Goal: Task Accomplishment & Management: Manage account settings

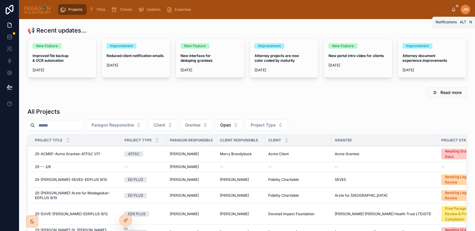
click at [453, 10] on icon at bounding box center [454, 9] width 5 height 5
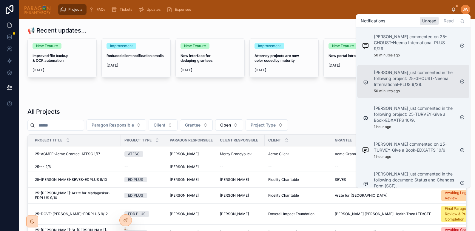
click at [421, 76] on p "Kimberly Hipo just commented in the following project: 25-GHOUST-Neema Internat…" at bounding box center [414, 79] width 81 height 18
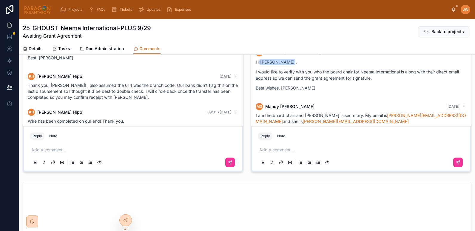
scroll to position [259, 0]
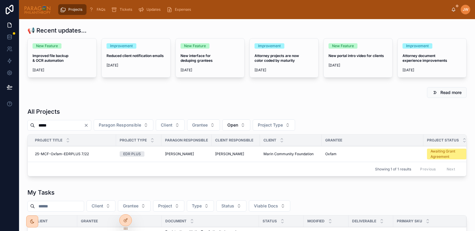
type input "*****"
click at [51, 156] on span "25-MCF-Oxfam-EDRPLUS 7/22" at bounding box center [62, 154] width 54 height 5
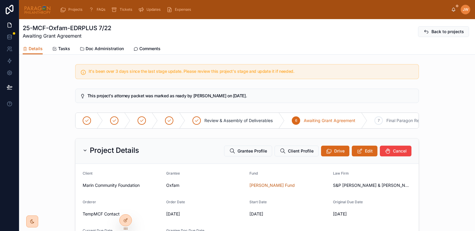
click at [143, 48] on span "Comments" at bounding box center [149, 49] width 21 height 6
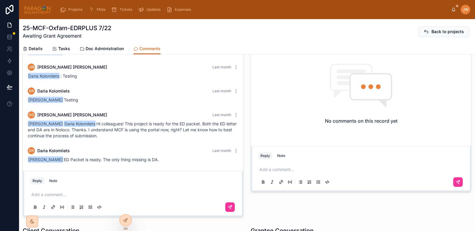
scroll to position [33, 0]
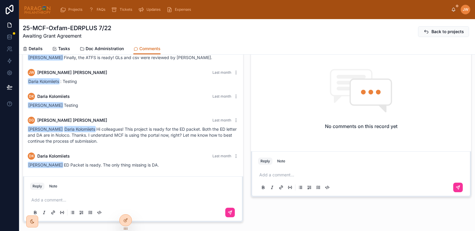
click at [35, 50] on span "Details" at bounding box center [36, 49] width 14 height 6
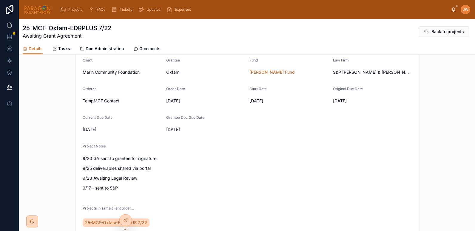
scroll to position [112, 0]
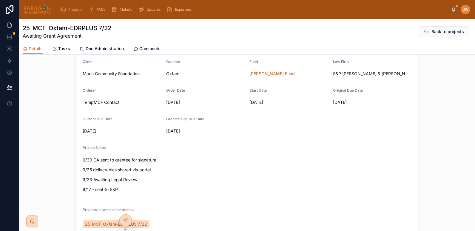
click at [147, 49] on span "Comments" at bounding box center [149, 49] width 21 height 6
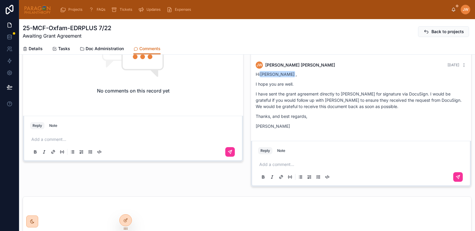
scroll to position [270, 0]
click at [55, 144] on div "Add a comment..." at bounding box center [133, 145] width 206 height 25
click at [51, 138] on p at bounding box center [134, 139] width 206 height 6
click at [54, 120] on span "Mike Anguera" at bounding box center [83, 123] width 72 height 6
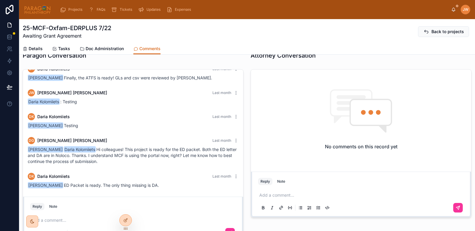
scroll to position [0, 0]
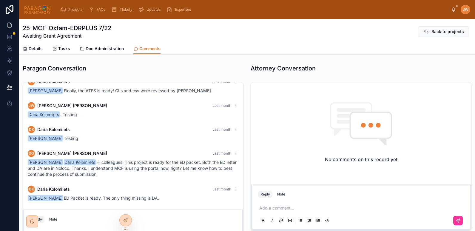
click at [25, 47] on icon at bounding box center [25, 49] width 5 height 5
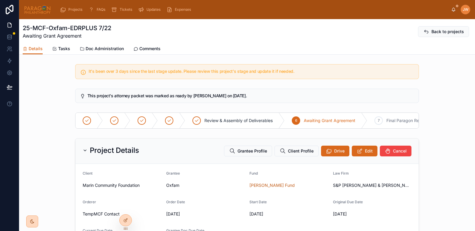
click at [139, 48] on span "Comments" at bounding box center [149, 49] width 21 height 6
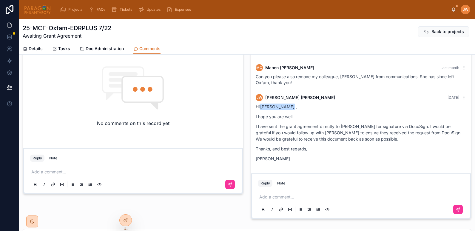
scroll to position [237, 0]
click at [63, 167] on div "Add a comment..." at bounding box center [133, 177] width 206 height 25
click at [68, 176] on div "Add a comment..." at bounding box center [133, 177] width 206 height 25
click at [65, 176] on div "Add a comment..." at bounding box center [133, 177] width 206 height 25
click at [58, 175] on div "Add a comment..." at bounding box center [133, 177] width 206 height 25
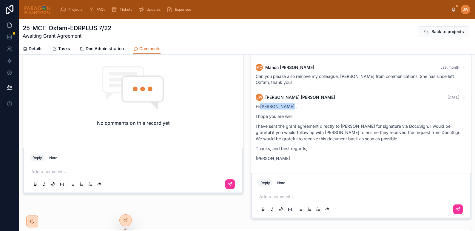
click at [42, 174] on p at bounding box center [134, 172] width 206 height 6
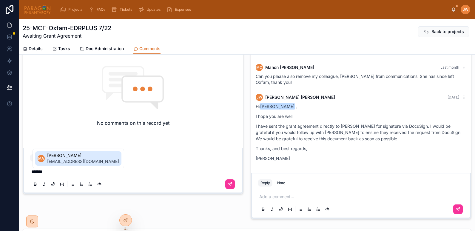
click at [52, 165] on span "manguera@marincf.org" at bounding box center [83, 162] width 72 height 6
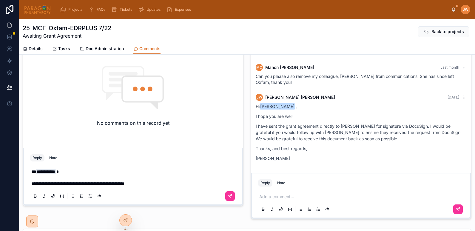
click at [73, 183] on span "**********" at bounding box center [77, 184] width 93 height 4
click at [173, 183] on p "**********" at bounding box center [134, 178] width 206 height 18
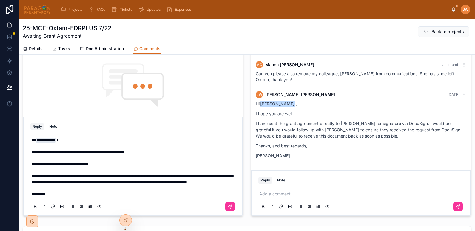
scroll to position [241, 0]
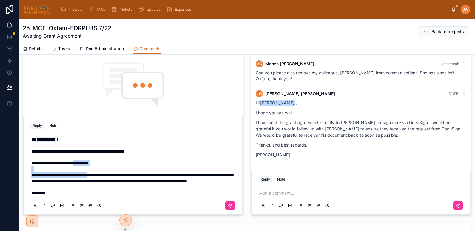
drag, startPoint x: 87, startPoint y: 158, endPoint x: 104, endPoint y: 169, distance: 19.7
click at [104, 169] on div "**********" at bounding box center [134, 166] width 206 height 60
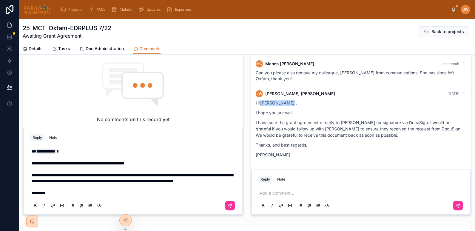
scroll to position [253, 0]
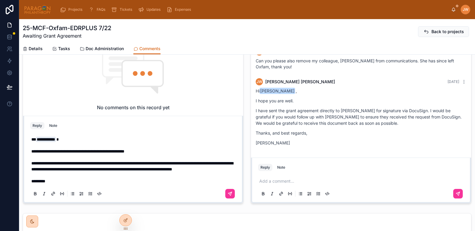
click at [50, 161] on span "**********" at bounding box center [132, 166] width 202 height 10
click at [122, 161] on span "**********" at bounding box center [132, 166] width 202 height 10
click at [148, 161] on span "**********" at bounding box center [132, 166] width 202 height 10
drag, startPoint x: 192, startPoint y: 158, endPoint x: 218, endPoint y: 160, distance: 26.4
click at [218, 160] on p "**********" at bounding box center [134, 154] width 206 height 36
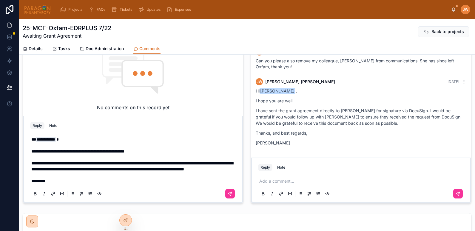
click at [42, 164] on span "**********" at bounding box center [132, 166] width 202 height 10
drag, startPoint x: 99, startPoint y: 164, endPoint x: 103, endPoint y: 171, distance: 8.0
click at [103, 171] on p "**********" at bounding box center [134, 154] width 206 height 36
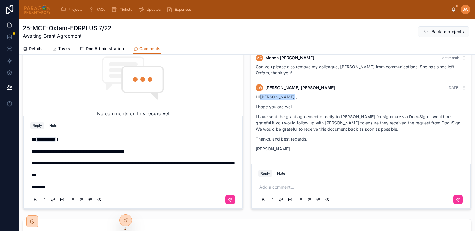
scroll to position [280, 0]
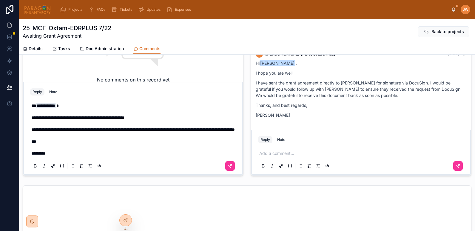
click at [53, 154] on p "*********" at bounding box center [134, 154] width 206 height 6
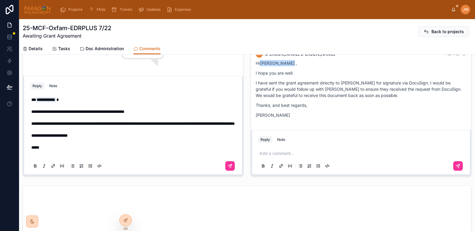
scroll to position [274, 0]
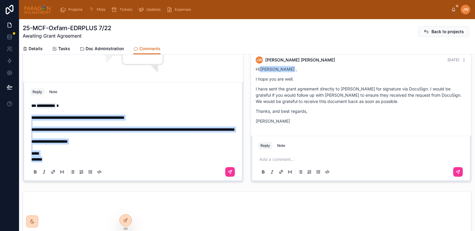
drag, startPoint x: 53, startPoint y: 159, endPoint x: 25, endPoint y: 112, distance: 54.5
click at [25, 112] on div "**********" at bounding box center [133, 131] width 220 height 99
copy p "**********"
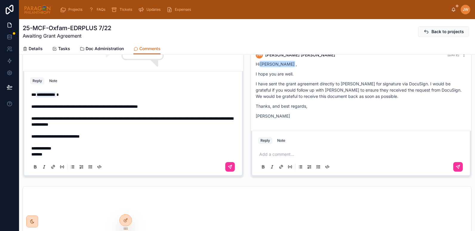
scroll to position [280, 0]
click at [227, 169] on button at bounding box center [230, 167] width 10 height 10
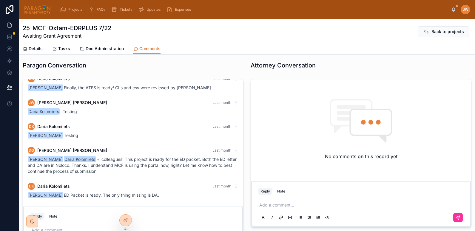
scroll to position [0, 0]
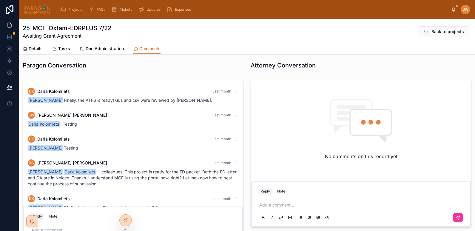
click at [37, 50] on span "Details" at bounding box center [36, 49] width 14 height 6
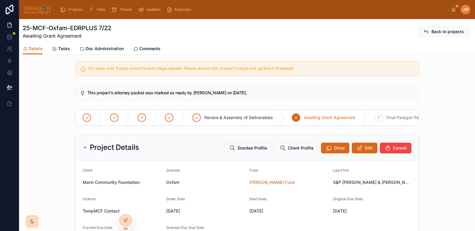
drag, startPoint x: 141, startPoint y: 47, endPoint x: 103, endPoint y: 55, distance: 39.1
click at [141, 47] on span "Comments" at bounding box center [149, 49] width 21 height 6
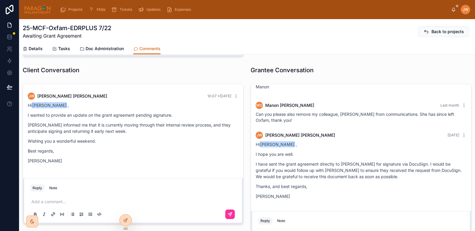
scroll to position [199, 0]
drag, startPoint x: 27, startPoint y: 142, endPoint x: 100, endPoint y: 142, distance: 72.6
click at [100, 142] on div "JW Jessica Watkins 10:07 • Today Hi Mike Anguera , I wanted to provide an updat…" at bounding box center [133, 130] width 218 height 82
copy p "Wishing you a wonderful weekend."
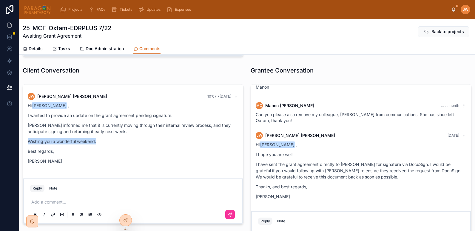
copy p "Wishing you a wonderful weekend."
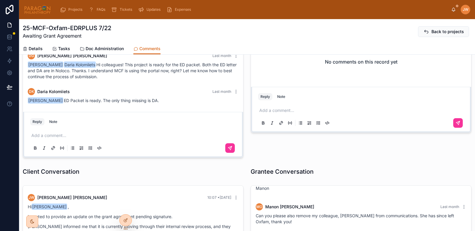
scroll to position [0, 0]
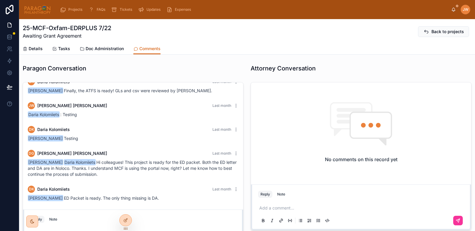
click at [30, 48] on span "Details" at bounding box center [36, 49] width 14 height 6
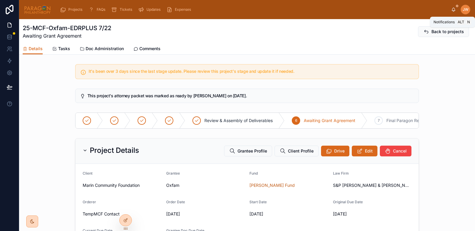
click at [452, 10] on icon at bounding box center [454, 9] width 5 height 5
click at [34, 11] on img at bounding box center [37, 10] width 27 height 10
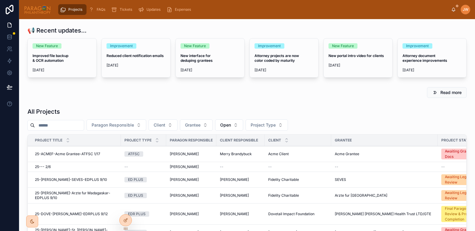
click at [59, 123] on input "text" at bounding box center [59, 125] width 49 height 8
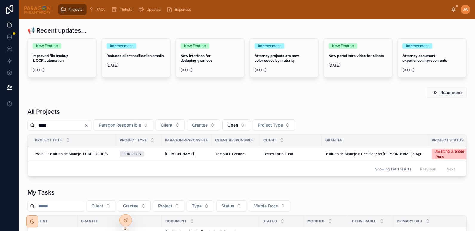
type input "*****"
click at [69, 154] on span "25-BEF-Instituto de Manejo-EDRPLUS 10/6" at bounding box center [71, 154] width 73 height 5
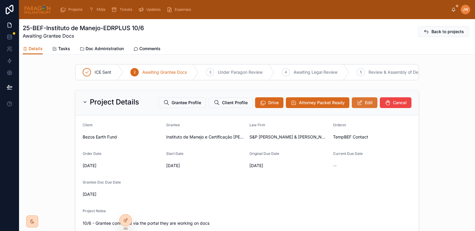
click at [365, 106] on span "Edit" at bounding box center [369, 103] width 8 height 6
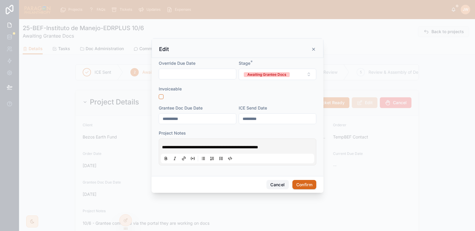
click at [272, 184] on button "Cancel" at bounding box center [278, 185] width 22 height 10
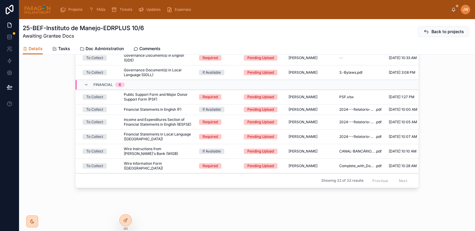
scroll to position [414, 0]
click at [351, 159] on td "Complete_with_DocuSign_Request_for_Wire_Tran .pdf" at bounding box center [361, 166] width 50 height 15
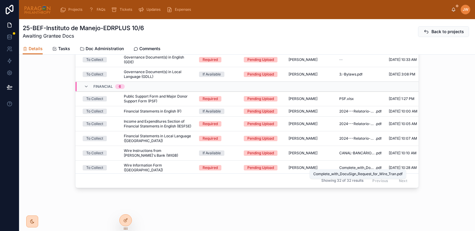
click at [358, 167] on span "Complete_with_DocuSign_Request_for_Wire_Tran" at bounding box center [358, 167] width 36 height 5
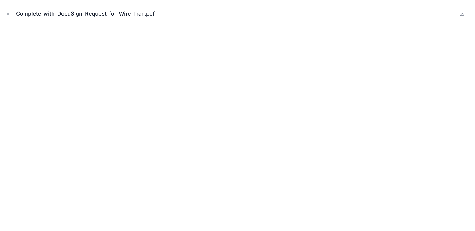
click at [10, 14] on button "Close modal" at bounding box center [8, 13] width 7 height 7
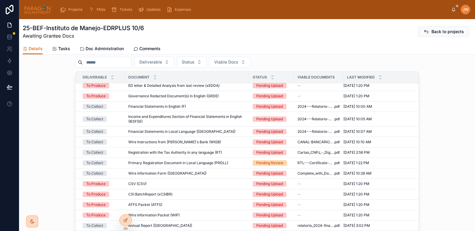
click at [38, 12] on img at bounding box center [37, 10] width 27 height 10
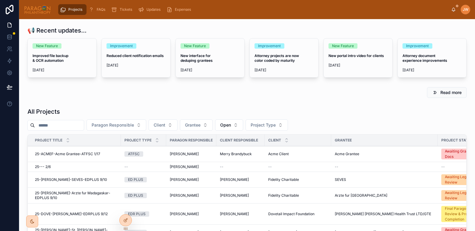
click at [454, 12] on div "JW Jessica Watkins" at bounding box center [461, 10] width 19 height 10
click at [453, 9] on icon at bounding box center [454, 9] width 5 height 5
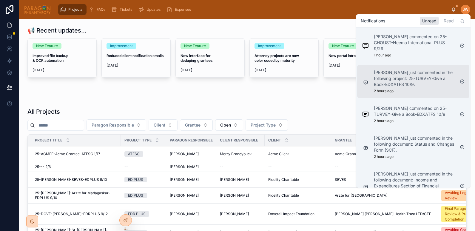
click at [386, 82] on p "Victoria Gray just commented in the following project: 25-TURVEY-Give a Book-ED…" at bounding box center [414, 79] width 81 height 18
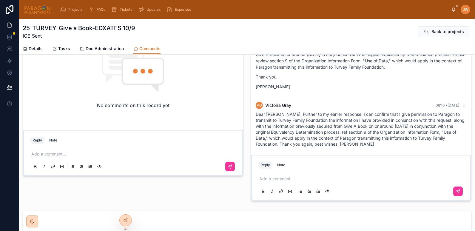
click at [34, 49] on span "Details" at bounding box center [36, 49] width 14 height 6
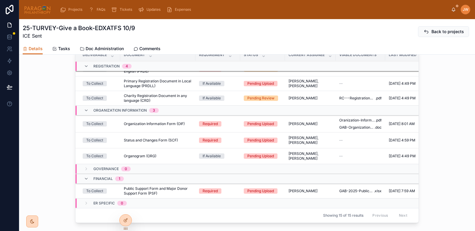
scroll to position [613, 0]
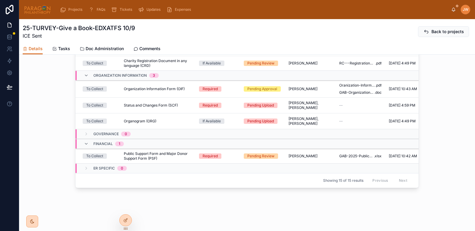
click at [31, 7] on img at bounding box center [37, 10] width 27 height 10
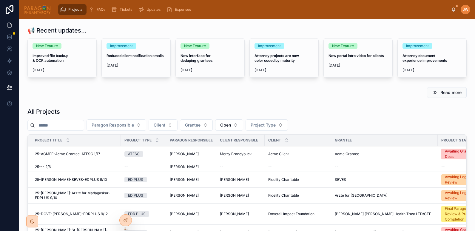
click at [49, 126] on input "text" at bounding box center [59, 125] width 49 height 8
paste input "**********"
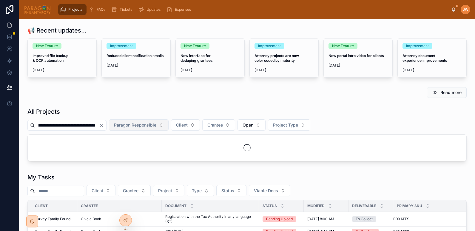
drag, startPoint x: 92, startPoint y: 126, endPoint x: 113, endPoint y: 125, distance: 21.2
click at [113, 125] on div "**********" at bounding box center [247, 124] width 440 height 11
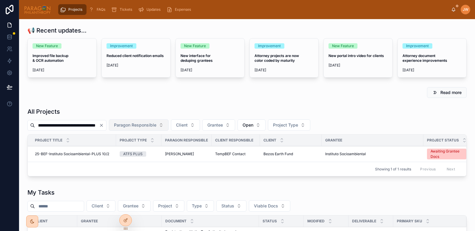
scroll to position [0, 25]
type input "**********"
click at [63, 156] on span "25-BEF-Instituto Socioambiental-PLUS 10/2" at bounding box center [72, 154] width 74 height 5
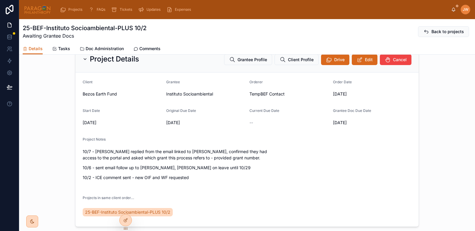
scroll to position [44, 0]
click at [154, 49] on span "Comments" at bounding box center [149, 49] width 21 height 6
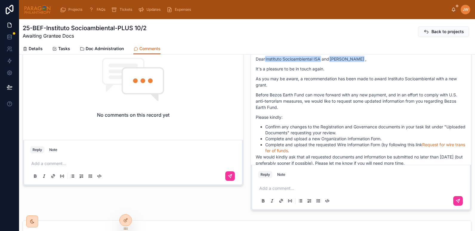
click at [36, 47] on span "Details" at bounding box center [36, 49] width 14 height 6
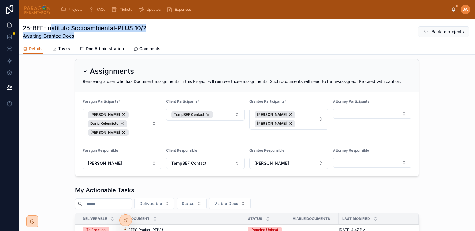
drag, startPoint x: 50, startPoint y: 29, endPoint x: 96, endPoint y: 33, distance: 45.6
click at [96, 33] on div "25-BEF-Instituto Socioambiental-PLUS 10/2 Awaiting Grantee Docs" at bounding box center [85, 32] width 124 height 16
copy div "stituto Socioambiental-PLUS 10/2 Awaiting Grantee Docs"
click at [116, 29] on h1 "25-BEF-Instituto Socioambiental-PLUS 10/2" at bounding box center [85, 28] width 124 height 8
drag, startPoint x: 117, startPoint y: 29, endPoint x: 47, endPoint y: 27, distance: 69.9
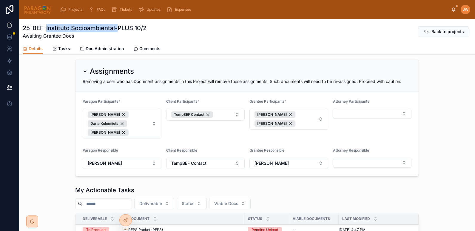
click at [47, 27] on h1 "25-BEF-Instituto Socioambiental-PLUS 10/2" at bounding box center [85, 28] width 124 height 8
copy h1 "Instituto Socioambiental-"
click at [177, 28] on div "25-BEF-Instituto Socioambiental-PLUS 10/2 Awaiting Grantee Docs Back to projects" at bounding box center [247, 32] width 449 height 16
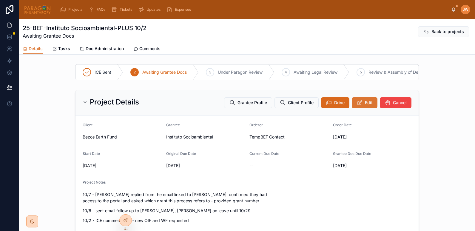
click at [362, 108] on button "Edit" at bounding box center [365, 102] width 26 height 11
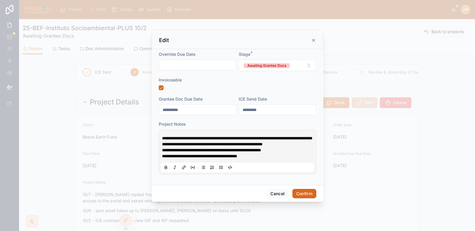
click at [161, 135] on div "**********" at bounding box center [237, 152] width 153 height 41
click at [164, 136] on span "**********" at bounding box center [237, 141] width 150 height 10
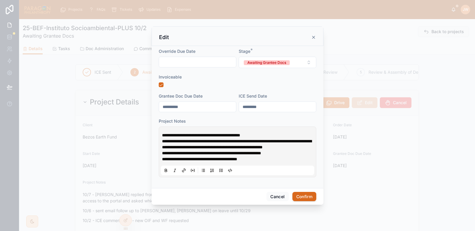
click at [197, 147] on p "**********" at bounding box center [238, 144] width 153 height 12
click at [208, 133] on span "**********" at bounding box center [201, 135] width 78 height 4
click at [220, 139] on span "**********" at bounding box center [237, 144] width 150 height 10
click at [296, 198] on button "Confirm" at bounding box center [305, 197] width 24 height 10
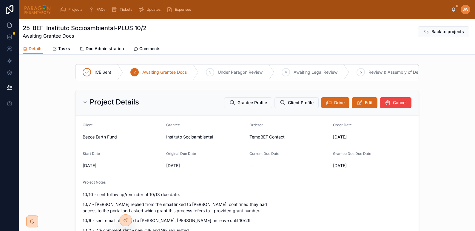
click at [35, 13] on img at bounding box center [37, 10] width 27 height 10
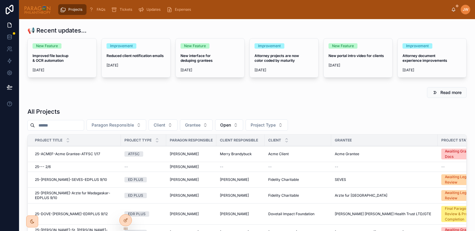
click at [50, 128] on input "text" at bounding box center [59, 125] width 49 height 8
paste input "**********"
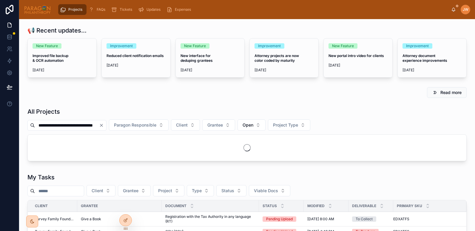
scroll to position [0, 20]
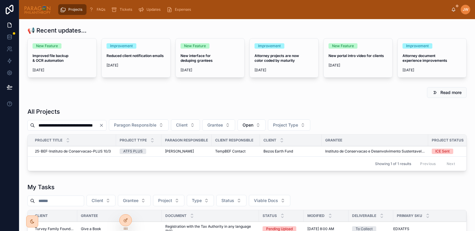
type input "**********"
click at [87, 152] on span "25-BEF-Instituto de Conservacao-PLUS 10/3" at bounding box center [73, 151] width 76 height 5
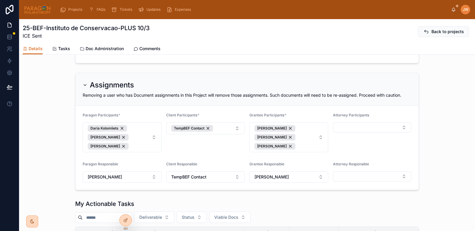
scroll to position [215, 0]
click at [154, 142] on button "Daria Kolomiiets Jessica Watkins Suzanne York" at bounding box center [122, 138] width 79 height 30
type input "***"
click at [94, 176] on span "Ash Froelich-MacMillan" at bounding box center [98, 176] width 34 height 6
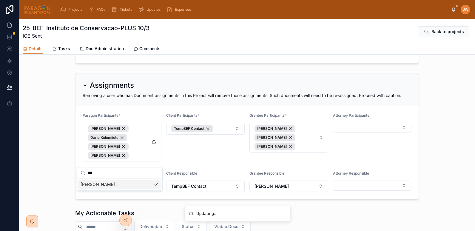
click at [44, 135] on div "Assignments Removing a user who has Document assignments in this Project will r…" at bounding box center [247, 136] width 456 height 131
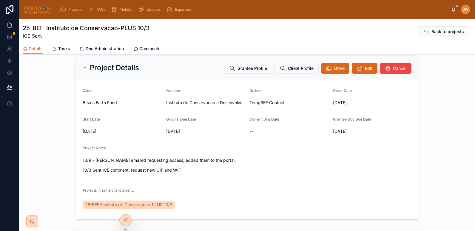
scroll to position [57, 0]
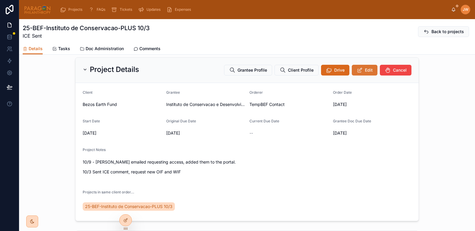
click at [368, 73] on span "Edit" at bounding box center [369, 70] width 8 height 6
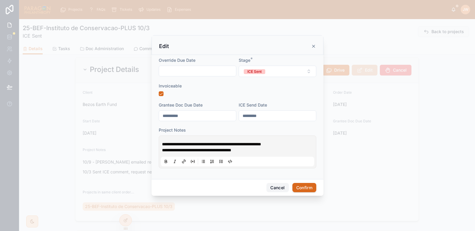
click at [276, 188] on button "Cancel" at bounding box center [278, 188] width 22 height 10
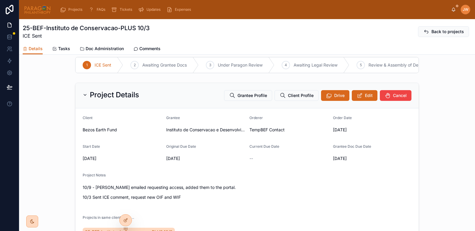
scroll to position [24, 0]
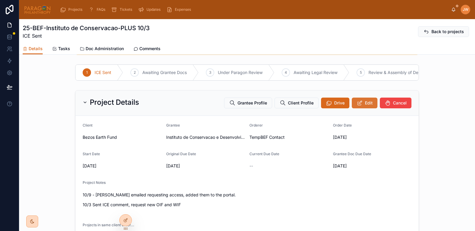
click at [357, 106] on icon at bounding box center [360, 103] width 6 height 6
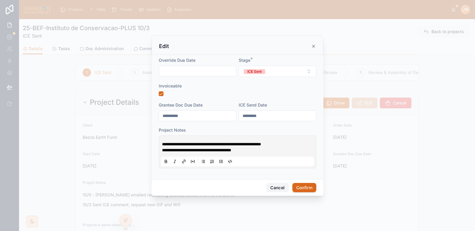
click at [275, 189] on button "Cancel" at bounding box center [278, 188] width 22 height 10
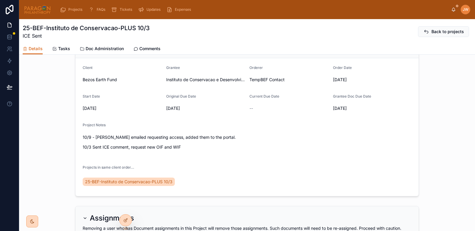
scroll to position [0, 0]
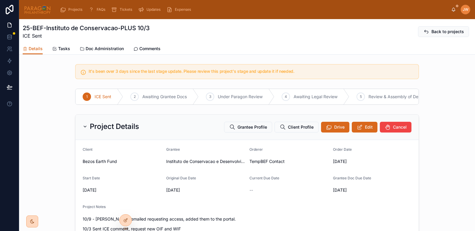
click at [152, 49] on span "Comments" at bounding box center [149, 49] width 21 height 6
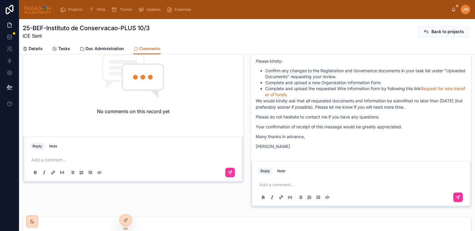
scroll to position [225, 0]
click at [275, 188] on div "Add a comment..." at bounding box center [361, 189] width 206 height 25
click at [269, 185] on p at bounding box center [363, 184] width 206 height 6
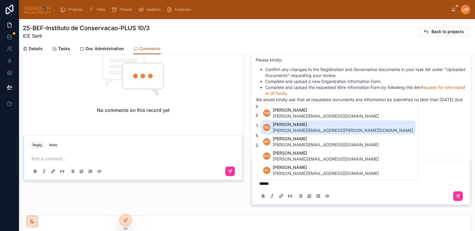
click at [291, 125] on span "Renato Rebelo" at bounding box center [343, 125] width 141 height 6
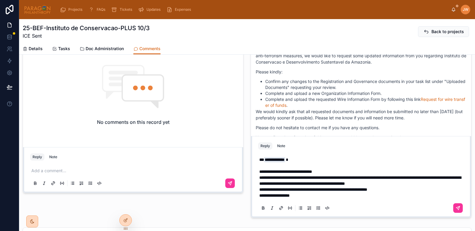
scroll to position [189, 0]
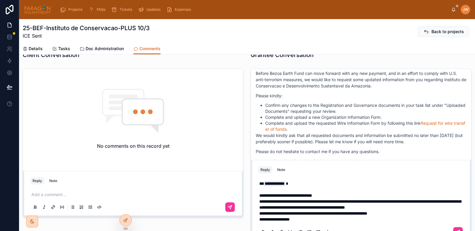
click at [312, 197] on span "**********" at bounding box center [286, 196] width 53 height 4
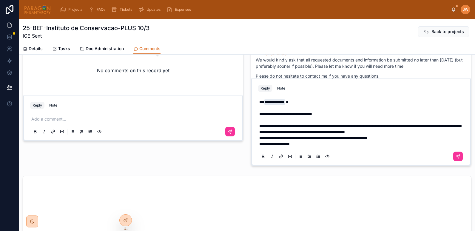
scroll to position [265, 0]
click at [446, 133] on span "**********" at bounding box center [361, 129] width 202 height 10
click at [411, 134] on p "**********" at bounding box center [363, 129] width 206 height 12
click at [411, 136] on p "**********" at bounding box center [363, 138] width 206 height 6
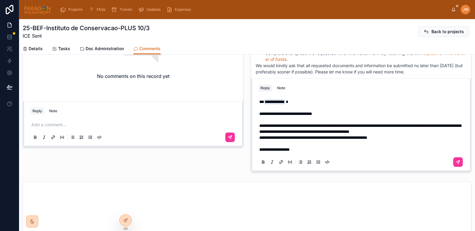
click at [286, 152] on span "**********" at bounding box center [275, 150] width 30 height 4
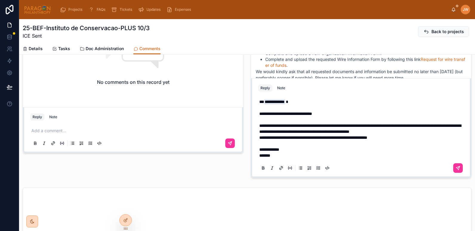
click at [286, 133] on span "**********" at bounding box center [361, 129] width 202 height 10
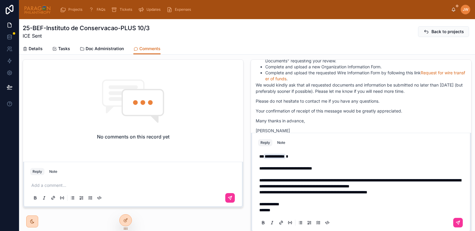
scroll to position [93, 0]
click at [330, 180] on span "**********" at bounding box center [361, 183] width 202 height 10
click at [344, 181] on span "**********" at bounding box center [361, 183] width 202 height 10
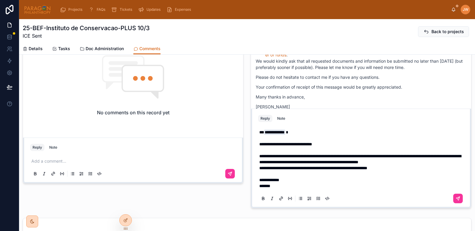
scroll to position [229, 0]
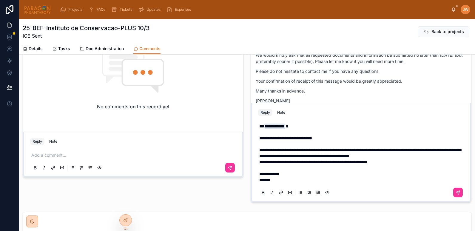
click at [408, 166] on p at bounding box center [363, 168] width 206 height 6
click at [281, 177] on p "*******" at bounding box center [363, 180] width 206 height 6
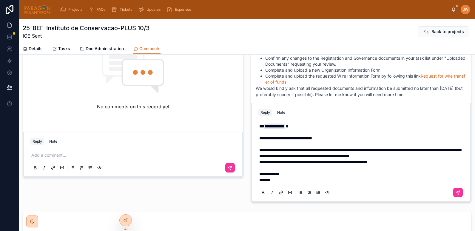
scroll to position [106, 0]
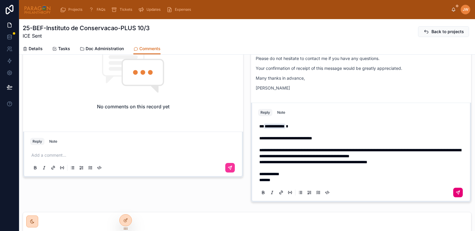
click at [454, 191] on button at bounding box center [459, 193] width 10 height 10
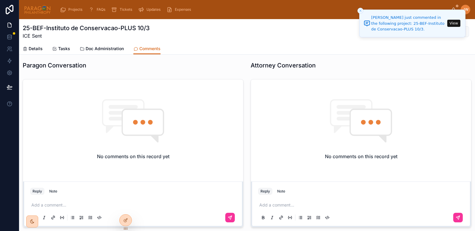
scroll to position [0, 0]
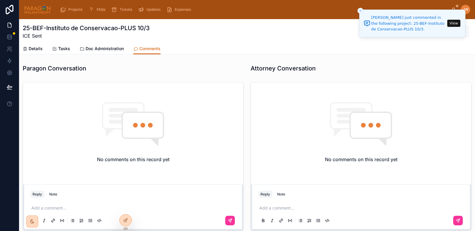
click at [37, 48] on span "Details" at bounding box center [36, 49] width 14 height 6
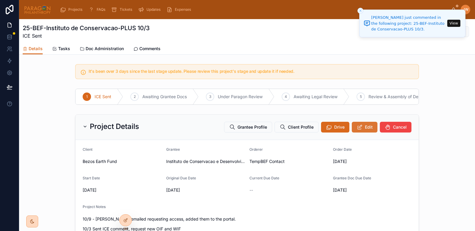
click at [365, 130] on span "Edit" at bounding box center [369, 127] width 8 height 6
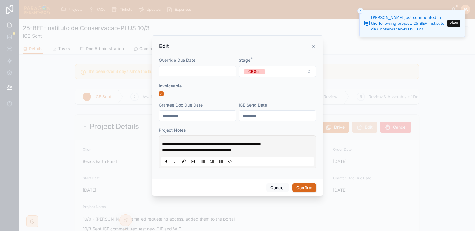
click at [162, 142] on div "**********" at bounding box center [237, 152] width 153 height 29
click at [162, 143] on span "**********" at bounding box center [211, 144] width 99 height 4
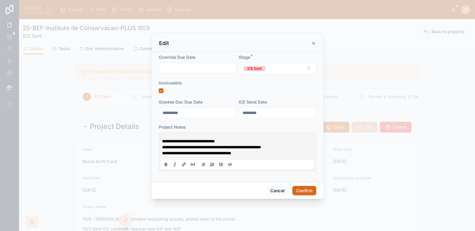
click at [243, 142] on p "**********" at bounding box center [238, 141] width 153 height 6
click at [301, 191] on button "Confirm" at bounding box center [305, 191] width 24 height 10
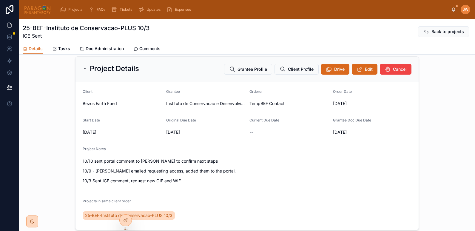
scroll to position [46, 0]
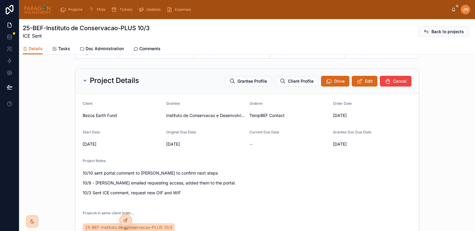
click at [148, 50] on span "Comments" at bounding box center [149, 49] width 21 height 6
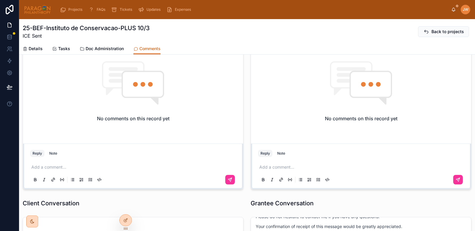
scroll to position [30, 0]
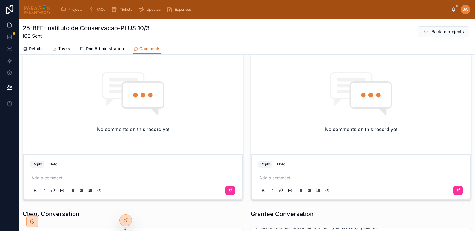
click at [34, 51] on span "Details" at bounding box center [36, 49] width 14 height 6
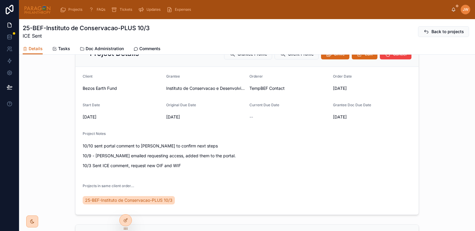
scroll to position [73, 0]
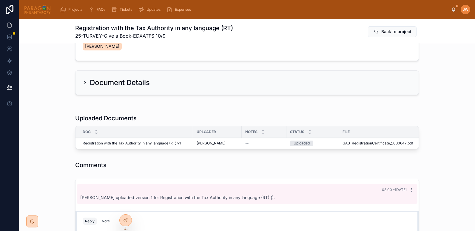
scroll to position [144, 0]
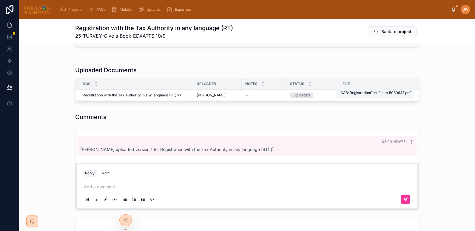
click at [348, 93] on span "GAB-RegistrationCertificate_5030647" at bounding box center [375, 95] width 64 height 5
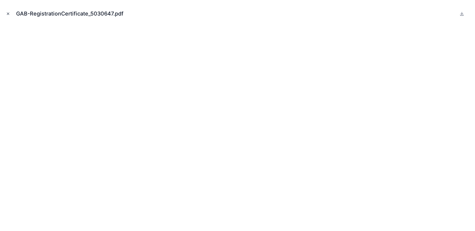
click at [11, 13] on button "Close modal" at bounding box center [8, 13] width 7 height 7
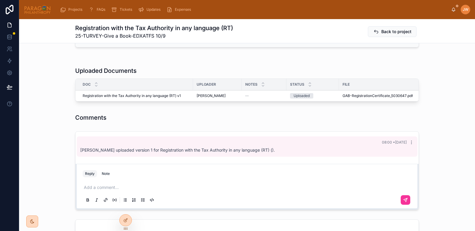
scroll to position [141, 0]
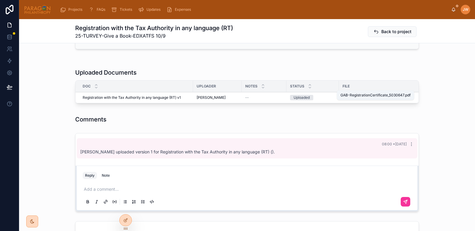
click at [349, 95] on span "GAB-RegistrationCertificate_5030647" at bounding box center [375, 97] width 64 height 5
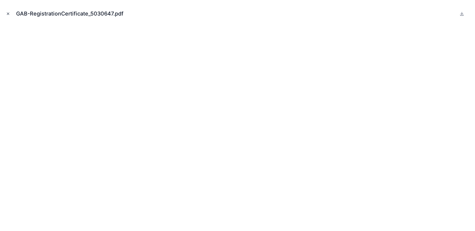
click at [7, 15] on icon "Close modal" at bounding box center [8, 14] width 4 height 4
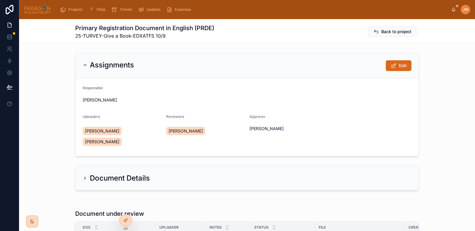
scroll to position [91, 0]
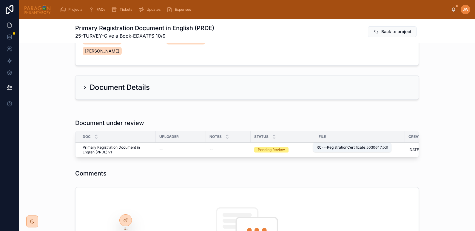
click at [330, 148] on span "RC---RegistrationCertificate_5030647" at bounding box center [351, 150] width 65 height 5
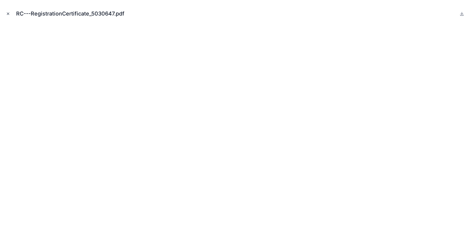
click at [6, 13] on button "Close modal" at bounding box center [8, 13] width 7 height 7
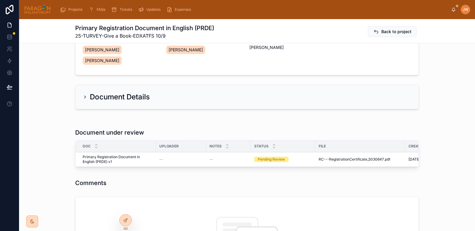
scroll to position [82, 0]
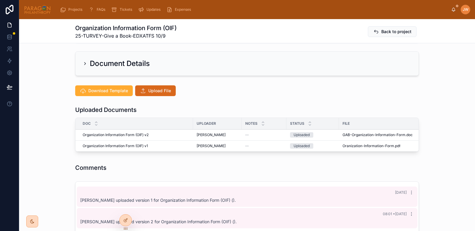
scroll to position [126, 0]
click at [346, 143] on span "Oranization-Information-Form" at bounding box center [369, 145] width 52 height 5
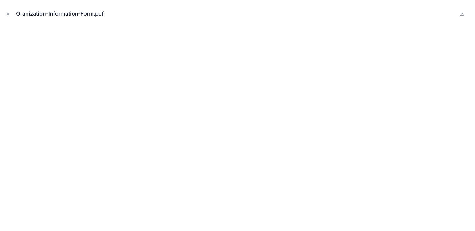
click at [7, 14] on icon "Close modal" at bounding box center [8, 14] width 4 height 4
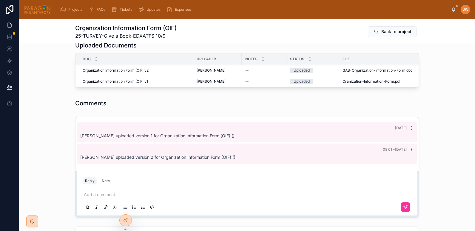
scroll to position [190, 0]
click at [348, 68] on span "GAB-Organization-Information-Form" at bounding box center [374, 70] width 63 height 5
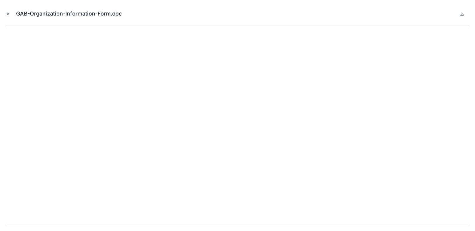
click at [8, 14] on icon "Close modal" at bounding box center [8, 14] width 2 height 2
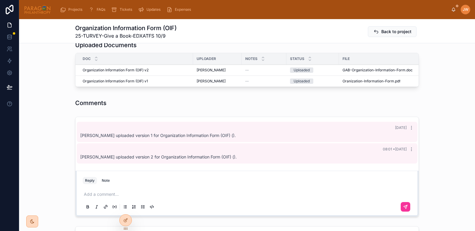
click at [0, 0] on span "Advance" at bounding box center [0, 0] width 0 height 0
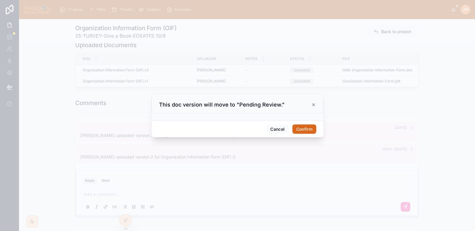
click at [308, 129] on button "Confirm" at bounding box center [305, 130] width 24 height 10
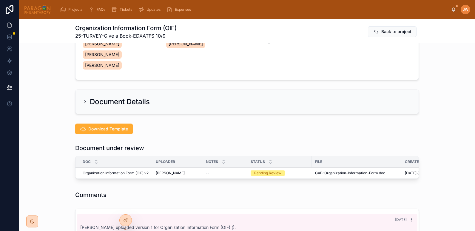
scroll to position [86, 0]
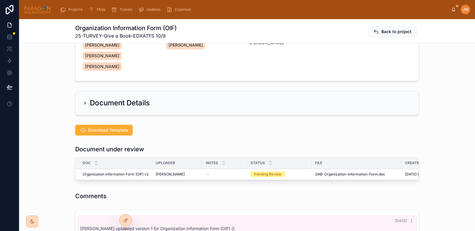
click at [322, 158] on div "File" at bounding box center [357, 163] width 90 height 10
click at [0, 0] on span "Reviewed" at bounding box center [0, 0] width 0 height 0
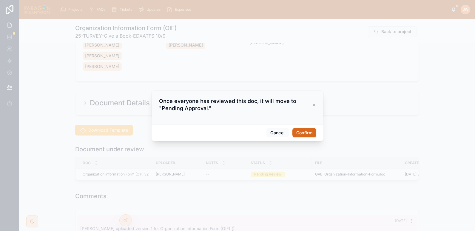
click at [302, 131] on button "Confirm" at bounding box center [305, 133] width 24 height 10
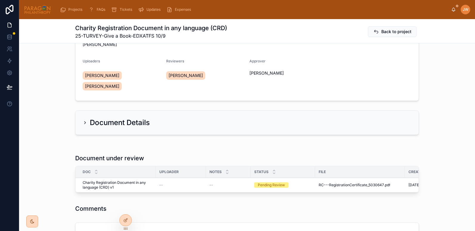
scroll to position [56, 0]
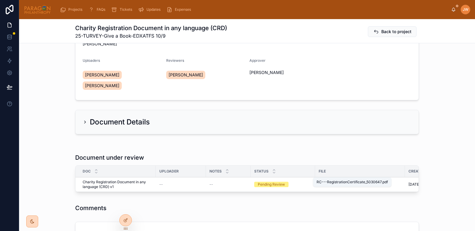
click at [331, 182] on span "RC---RegistrationCertificate_5030647" at bounding box center [351, 184] width 65 height 5
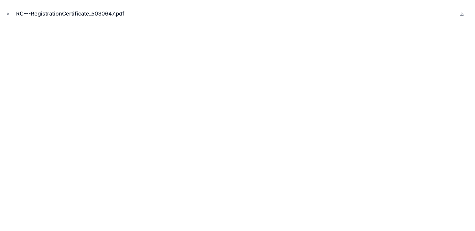
click at [7, 14] on icon "Close modal" at bounding box center [8, 14] width 4 height 4
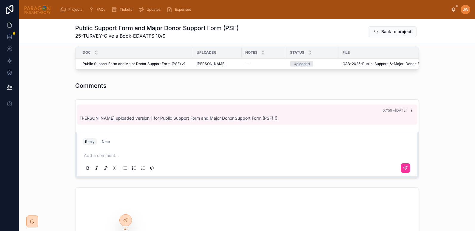
scroll to position [184, 0]
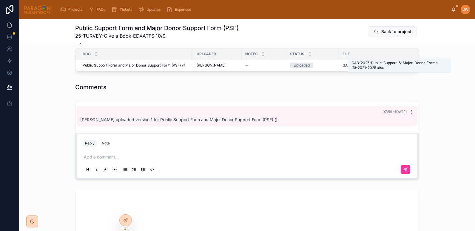
click at [349, 63] on span "GAB-2025-Public-Support-&-Major-Donor-Forms-(3)-2021-2025" at bounding box center [399, 65] width 113 height 5
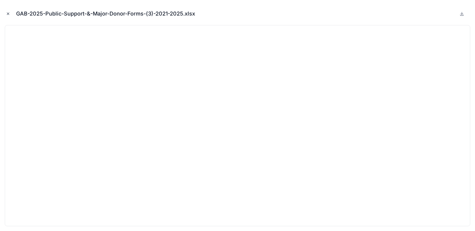
click at [8, 15] on icon "Close modal" at bounding box center [8, 14] width 4 height 4
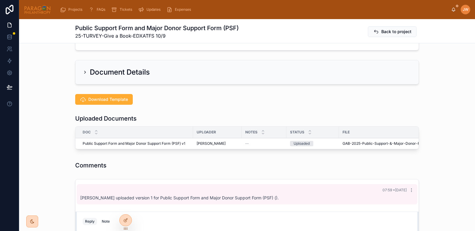
scroll to position [106, 0]
click at [0, 0] on span "Advance" at bounding box center [0, 0] width 0 height 0
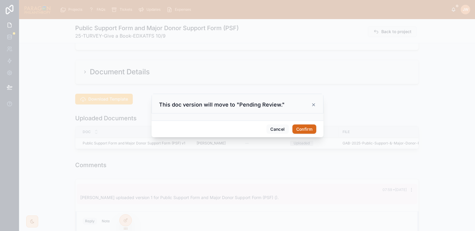
click at [309, 128] on button "Confirm" at bounding box center [305, 130] width 24 height 10
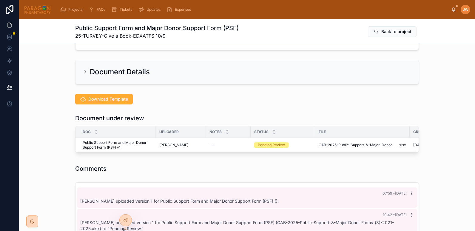
click at [0, 0] on span "Reviewed" at bounding box center [0, 0] width 0 height 0
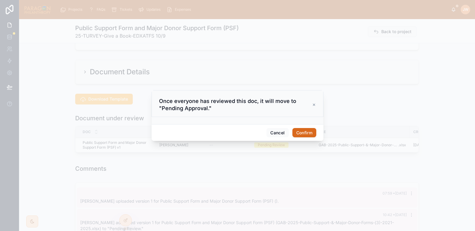
click at [305, 130] on button "Confirm" at bounding box center [305, 133] width 24 height 10
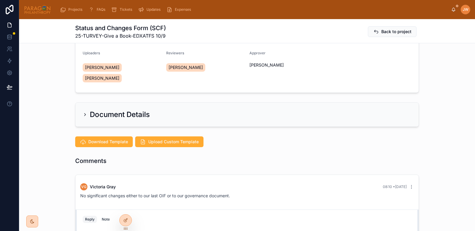
scroll to position [64, 0]
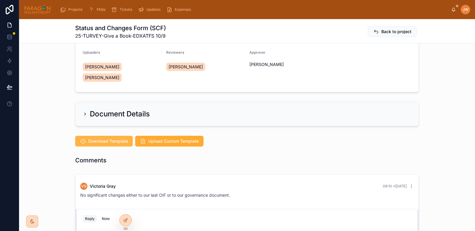
click at [100, 138] on span "Download Template" at bounding box center [108, 141] width 40 height 6
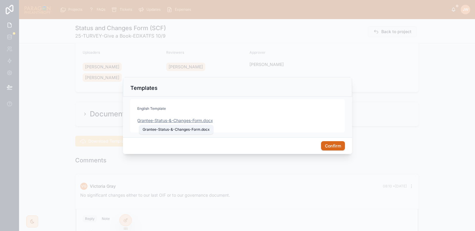
click at [162, 122] on span "Grantee-Status-&-Changes-Form" at bounding box center [169, 121] width 65 height 6
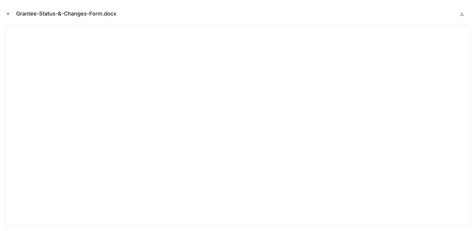
click at [8, 13] on icon "Close modal" at bounding box center [8, 14] width 4 height 4
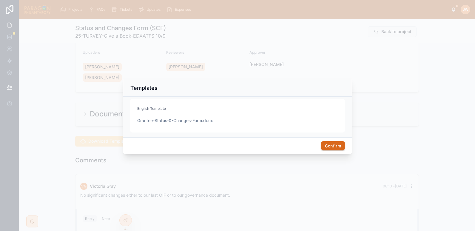
click at [355, 65] on div at bounding box center [237, 115] width 475 height 231
click at [322, 142] on button "Confirm" at bounding box center [333, 146] width 24 height 10
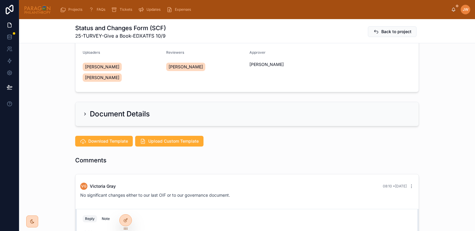
click at [0, 0] on icon at bounding box center [0, 0] width 0 height 0
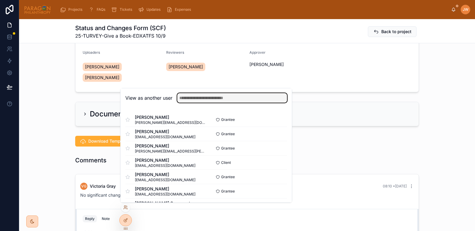
click at [216, 96] on input "text" at bounding box center [232, 98] width 110 height 10
type input "**********"
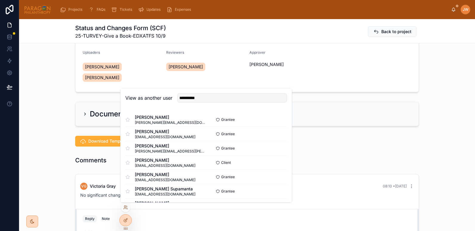
click at [0, 0] on button "Select" at bounding box center [0, 0] width 0 height 0
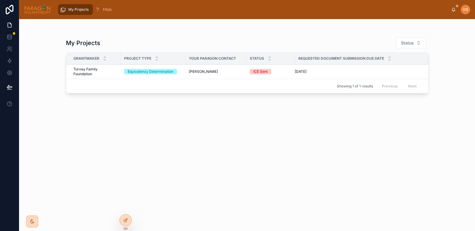
click at [211, 71] on span "[PERSON_NAME]" at bounding box center [203, 71] width 29 height 5
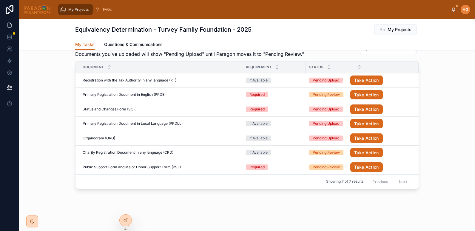
scroll to position [165, 0]
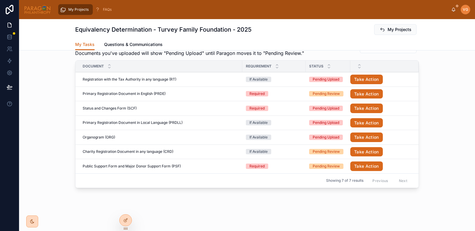
click at [368, 108] on button "Take Action" at bounding box center [367, 109] width 33 height 10
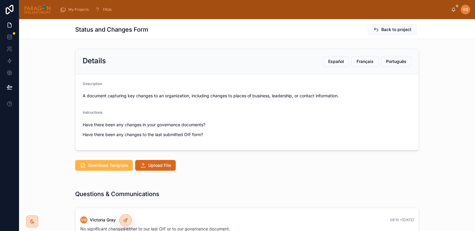
click at [107, 167] on span "Download Template" at bounding box center [108, 165] width 40 height 6
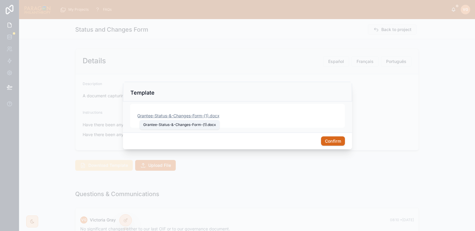
click at [161, 116] on span "Grantee-Status-&-Changes-Form-(1)" at bounding box center [172, 116] width 71 height 6
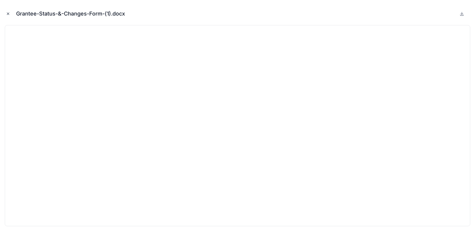
click at [7, 13] on icon "Close modal" at bounding box center [8, 14] width 4 height 4
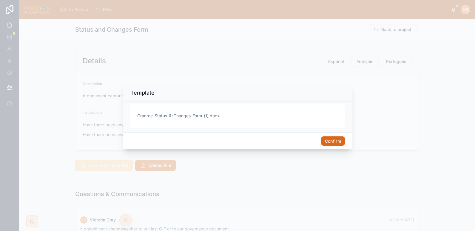
click at [332, 139] on button "Confirm" at bounding box center [333, 141] width 24 height 10
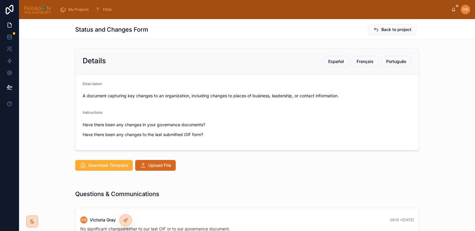
click at [0, 0] on icon at bounding box center [0, 0] width 0 height 0
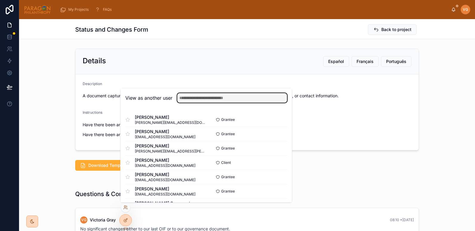
click at [192, 97] on input "text" at bounding box center [232, 98] width 110 height 10
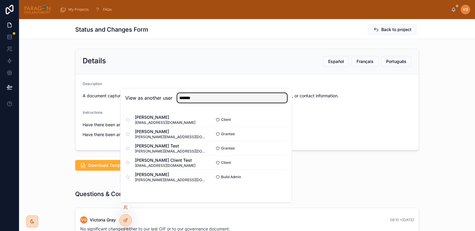
type input "*******"
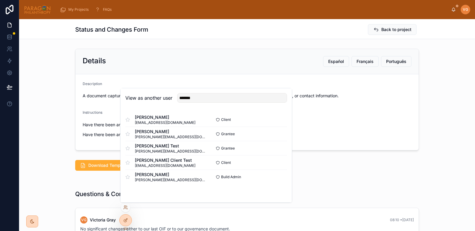
click at [0, 0] on button "Select" at bounding box center [0, 0] width 0 height 0
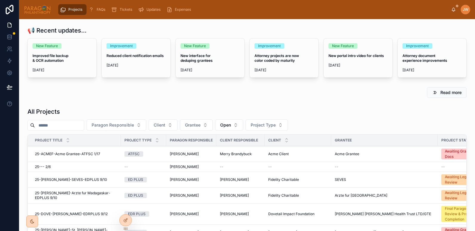
click at [62, 125] on input "text" at bounding box center [59, 125] width 49 height 8
click at [456, 11] on icon at bounding box center [454, 9] width 5 height 5
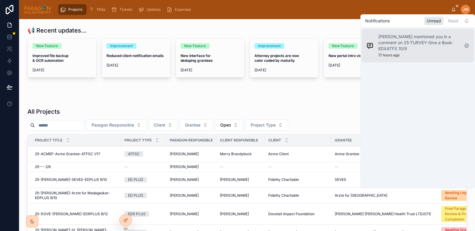
click at [401, 44] on p "[PERSON_NAME] mentioned you in a comment on 25-TURVEY-Give a Book-EDXATFS 10/9" at bounding box center [419, 43] width 81 height 18
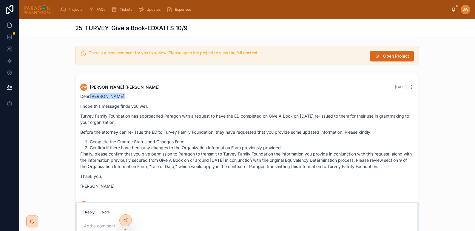
scroll to position [41, 0]
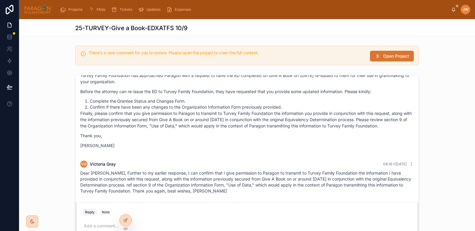
click at [399, 56] on span "Open Project" at bounding box center [396, 56] width 26 height 6
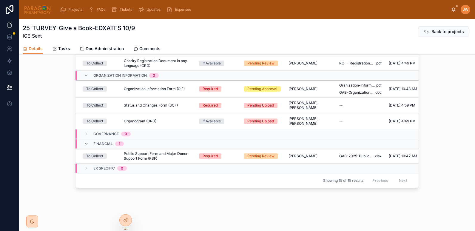
scroll to position [185, 0]
click at [155, 103] on span "Status and Changes Form (SCF)" at bounding box center [151, 105] width 54 height 5
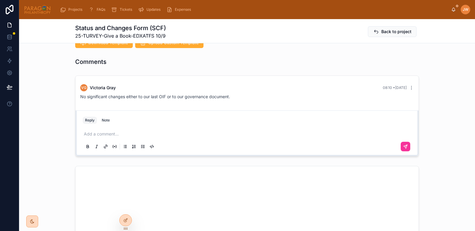
scroll to position [182, 0]
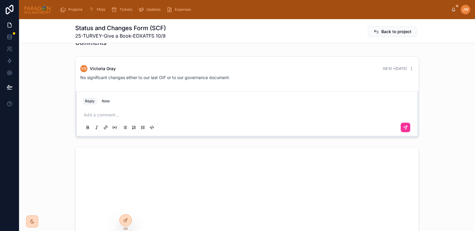
click at [110, 112] on p at bounding box center [248, 115] width 329 height 6
click at [109, 112] on p "*********" at bounding box center [248, 115] width 329 height 6
click at [109, 95] on span "[EMAIL_ADDRESS][DOMAIN_NAME]" at bounding box center [133, 94] width 72 height 6
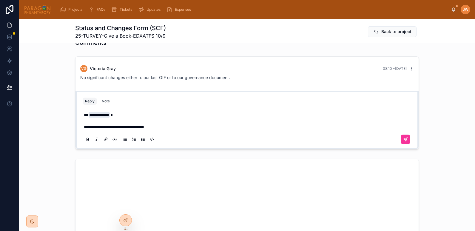
click at [175, 117] on p "**********" at bounding box center [248, 121] width 329 height 18
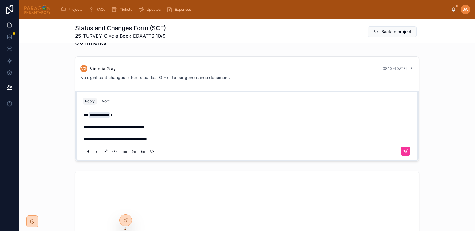
click at [97, 137] on span "**********" at bounding box center [115, 139] width 63 height 4
click at [171, 127] on p "**********" at bounding box center [248, 127] width 329 height 30
click at [208, 128] on p "**********" at bounding box center [248, 127] width 329 height 30
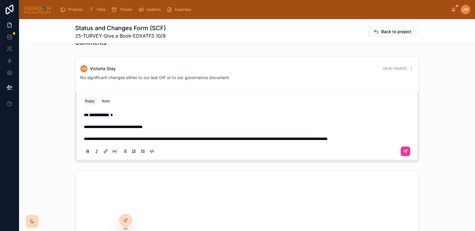
click at [406, 127] on p "**********" at bounding box center [248, 127] width 329 height 30
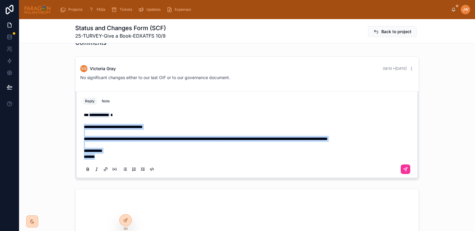
drag, startPoint x: 99, startPoint y: 145, endPoint x: 76, endPoint y: 117, distance: 36.4
click at [76, 117] on div "**********" at bounding box center [247, 134] width 343 height 87
copy div "**********"
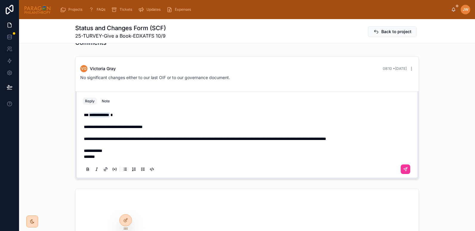
click at [116, 154] on p "*******" at bounding box center [248, 157] width 329 height 6
click at [112, 137] on span "**********" at bounding box center [205, 139] width 242 height 4
click at [100, 137] on span "**********" at bounding box center [205, 139] width 242 height 4
click at [114, 148] on p "**********" at bounding box center [248, 151] width 329 height 6
click at [231, 137] on span "**********" at bounding box center [198, 139] width 229 height 4
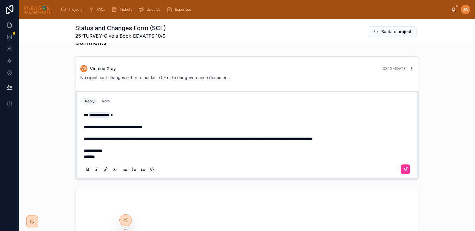
click at [237, 137] on span "**********" at bounding box center [198, 139] width 229 height 4
drag, startPoint x: 231, startPoint y: 128, endPoint x: 389, endPoint y: 132, distance: 158.3
click at [389, 132] on div "**********" at bounding box center [248, 136] width 329 height 48
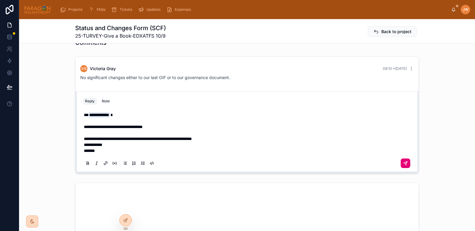
click at [403, 161] on icon at bounding box center [405, 163] width 5 height 5
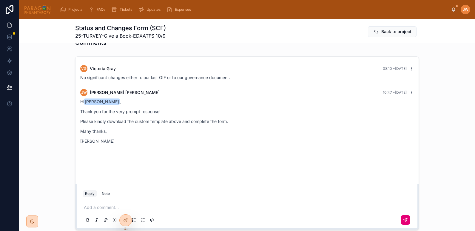
scroll to position [0, 0]
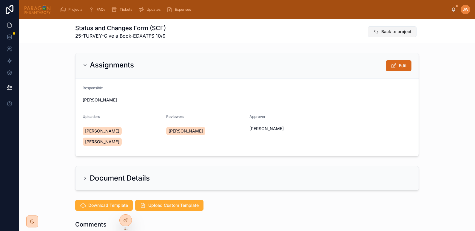
click at [379, 30] on button "Back to project" at bounding box center [392, 31] width 49 height 11
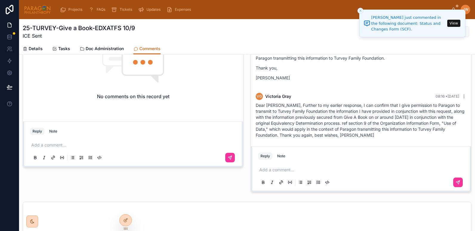
scroll to position [240, 0]
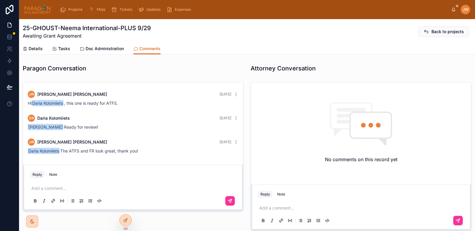
scroll to position [239, 0]
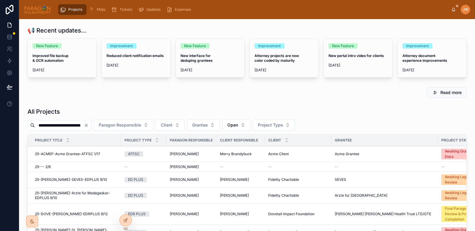
scroll to position [0, 31]
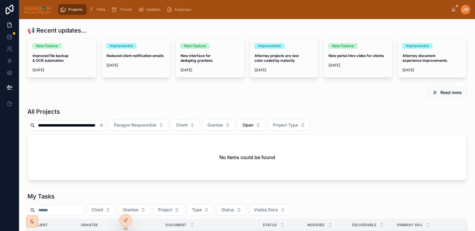
scroll to position [0, 26]
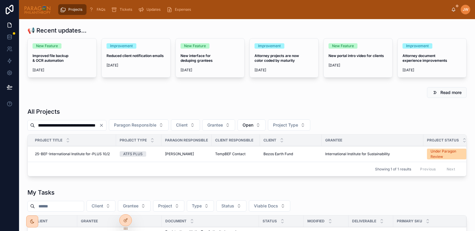
type input "**********"
click at [52, 153] on span "25-BEF-International Institute for-PLUS 10/2" at bounding box center [72, 154] width 75 height 5
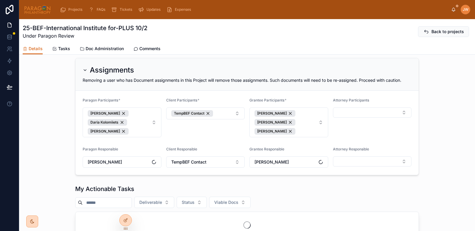
scroll to position [220, 0]
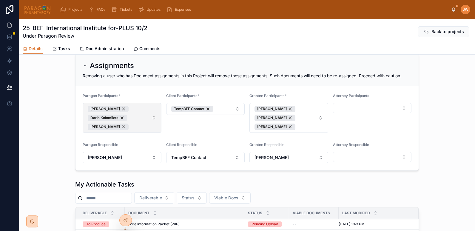
click at [152, 123] on button "[PERSON_NAME] [PERSON_NAME] [PERSON_NAME]" at bounding box center [122, 118] width 79 height 30
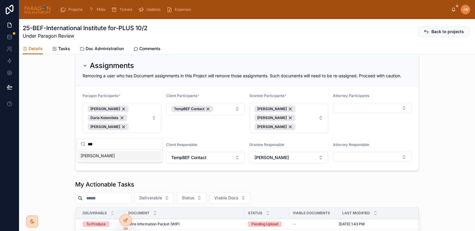
type input "***"
click at [97, 155] on span "[PERSON_NAME]" at bounding box center [98, 156] width 34 height 6
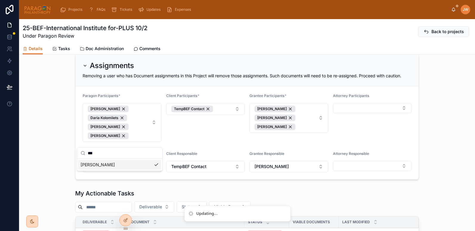
click at [208, 130] on div "Client Participants * TempBEF Contact" at bounding box center [205, 117] width 79 height 48
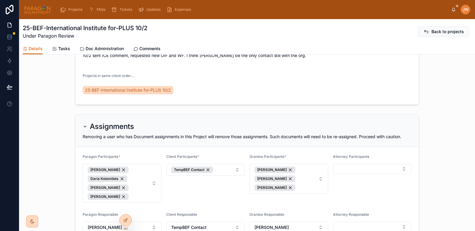
scroll to position [158, 0]
click at [37, 8] on img at bounding box center [37, 10] width 27 height 10
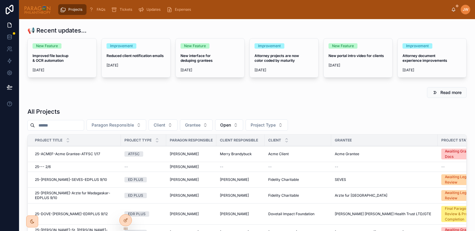
click at [59, 125] on input "text" at bounding box center [59, 125] width 49 height 8
paste input "**********"
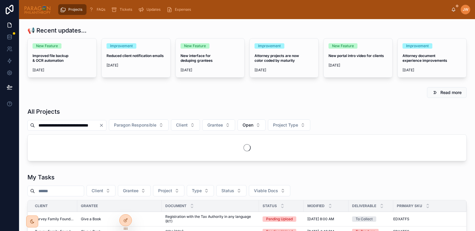
scroll to position [0, 15]
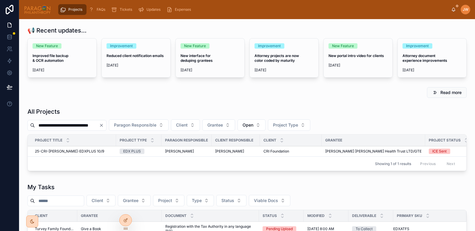
type input "**********"
click at [64, 152] on span "25-CRI-[PERSON_NAME]-EDXPLUS 10/9" at bounding box center [69, 151] width 69 height 5
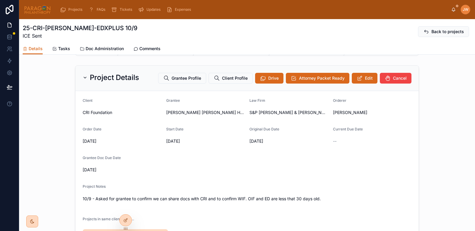
scroll to position [19, 0]
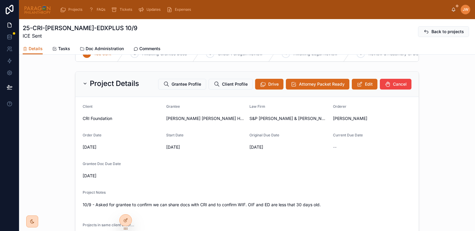
click at [147, 46] on span "Comments" at bounding box center [149, 49] width 21 height 6
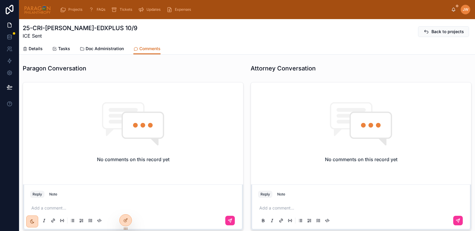
click at [33, 47] on span "Details" at bounding box center [36, 49] width 14 height 6
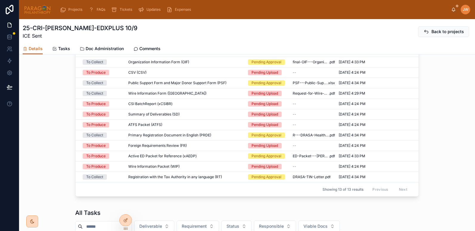
scroll to position [403, 0]
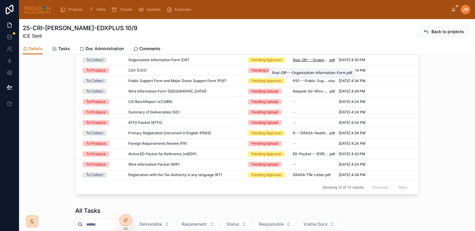
click at [299, 62] on span "final-OIF---Organization-Information-Form" at bounding box center [311, 60] width 36 height 5
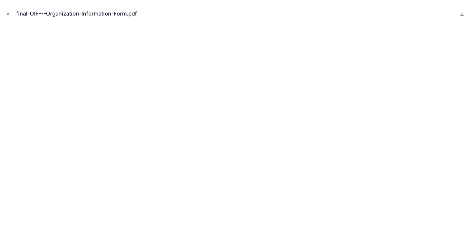
click at [8, 15] on icon "Close modal" at bounding box center [8, 14] width 4 height 4
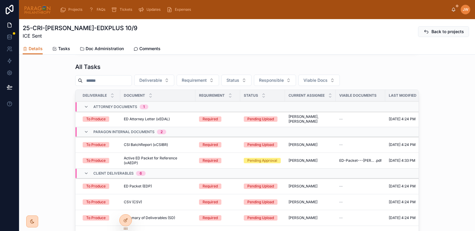
scroll to position [566, 0]
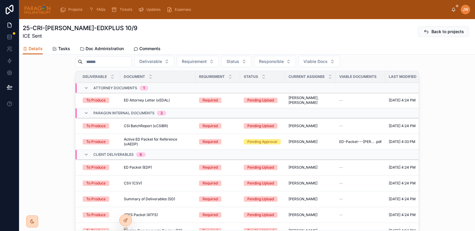
click at [0, 0] on icon at bounding box center [0, 0] width 0 height 0
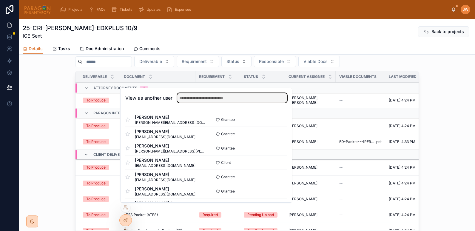
click at [188, 99] on input "text" at bounding box center [232, 98] width 110 height 10
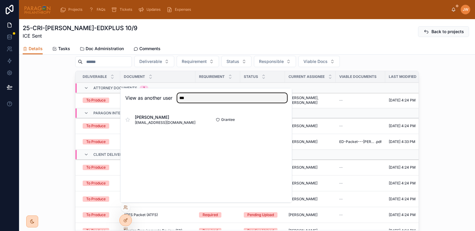
type input "***"
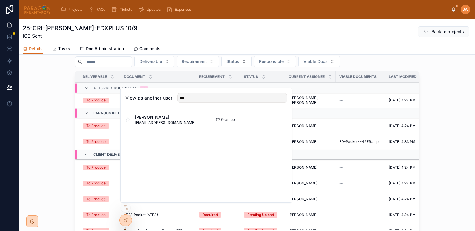
click at [0, 0] on button "Select" at bounding box center [0, 0] width 0 height 0
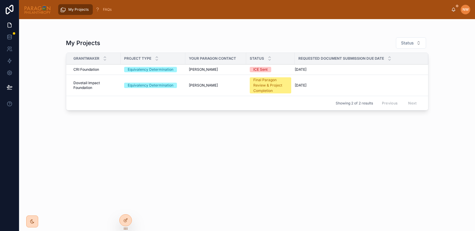
click at [228, 70] on div "[PERSON_NAME]" at bounding box center [216, 69] width 54 height 5
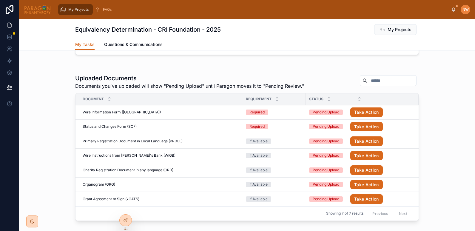
scroll to position [163, 0]
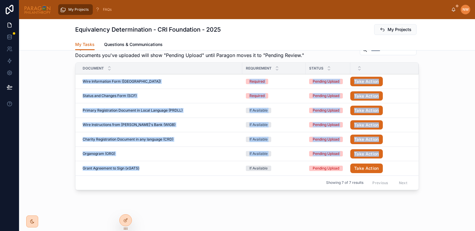
drag, startPoint x: 102, startPoint y: 102, endPoint x: 150, endPoint y: 172, distance: 84.5
click at [150, 172] on tbody "Wire Information Form ([GEOGRAPHIC_DATA]) Wire Information Form (WI) Required P…" at bounding box center [247, 124] width 343 height 101
copy tbody "Wire Information Form ([GEOGRAPHIC_DATA]) Wire Information Form (WI) Required P…"
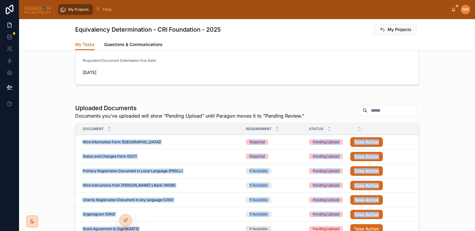
scroll to position [0, 0]
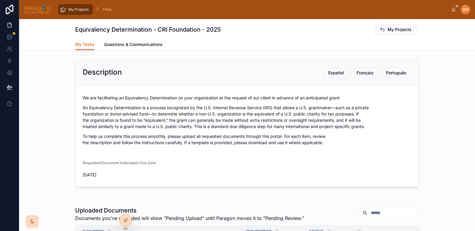
click at [124, 42] on span "Questions & Communications" at bounding box center [133, 45] width 59 height 6
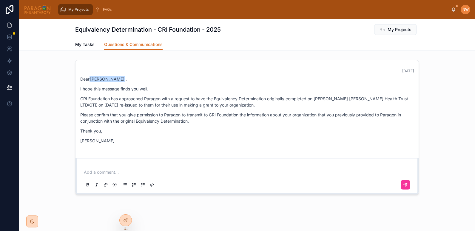
click at [82, 11] on span "My Projects" at bounding box center [78, 9] width 20 height 5
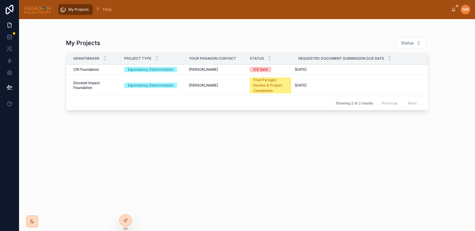
click at [113, 86] on span "Dovetail Impact Foundation" at bounding box center [95, 86] width 44 height 10
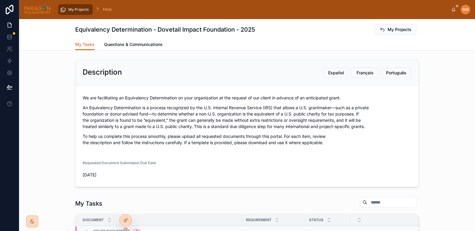
click at [148, 47] on span "Questions & Communications" at bounding box center [133, 45] width 59 height 6
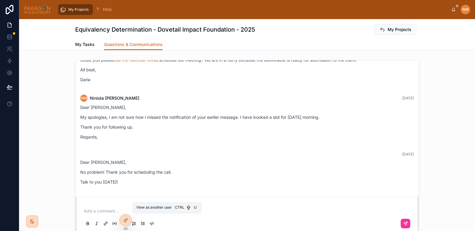
click at [0, 0] on icon at bounding box center [0, 0] width 0 height 0
click at [60, 101] on div "Last month Hi Niniola, It is a pleasure to be in touch. I will be your main con…" at bounding box center [247, 147] width 456 height 178
click at [394, 29] on span "My Projects" at bounding box center [400, 30] width 24 height 6
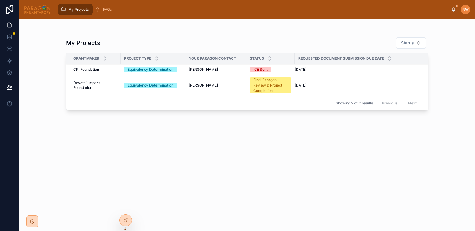
click at [223, 71] on div "[PERSON_NAME]" at bounding box center [216, 69] width 54 height 5
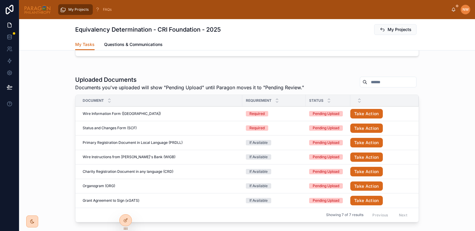
scroll to position [131, 0]
click at [0, 0] on div at bounding box center [0, 0] width 0 height 0
click at [0, 0] on icon at bounding box center [0, 0] width 0 height 0
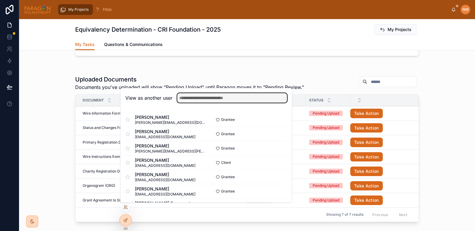
click at [188, 99] on input "text" at bounding box center [232, 98] width 110 height 10
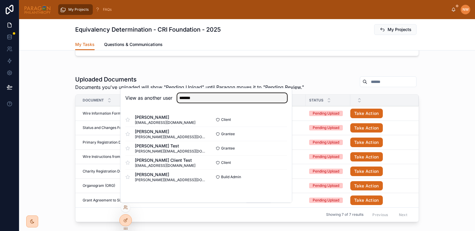
type input "*******"
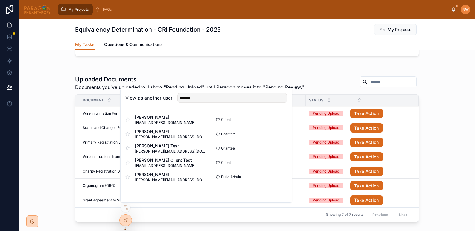
click at [0, 0] on button "Select" at bounding box center [0, 0] width 0 height 0
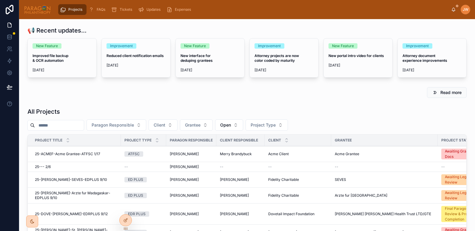
click at [49, 127] on input "text" at bounding box center [59, 125] width 49 height 8
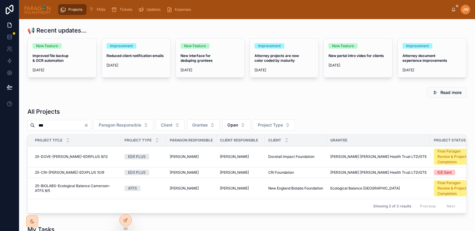
type input "***"
click at [68, 172] on span "25-CRI-[PERSON_NAME]-EDXPLUS 10/9" at bounding box center [69, 172] width 69 height 5
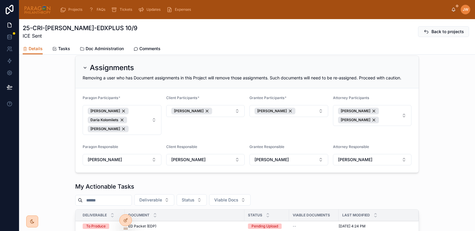
scroll to position [46, 0]
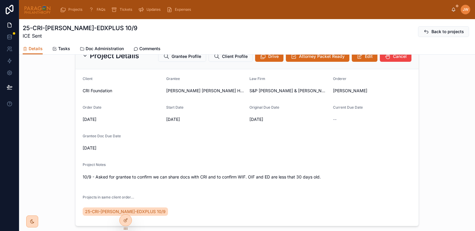
click at [102, 46] on span "Doc Administration" at bounding box center [105, 49] width 38 height 6
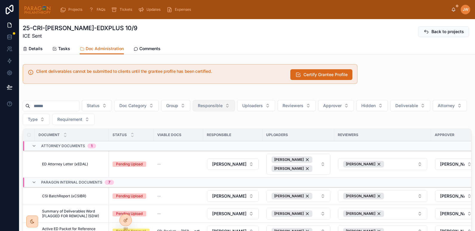
click at [235, 106] on button "Responsible" at bounding box center [214, 105] width 42 height 11
click at [275, 103] on button "Uploaders" at bounding box center [256, 105] width 38 height 11
click at [241, 87] on div "Client deliverables cannot be submitted to clients until the grantee profile ha…" at bounding box center [247, 185] width 456 height 246
click at [44, 106] on input "text" at bounding box center [54, 106] width 49 height 8
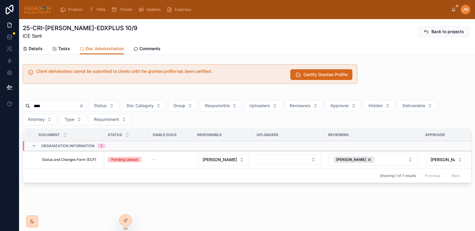
click at [0, 0] on icon at bounding box center [0, 0] width 0 height 0
drag, startPoint x: 51, startPoint y: 106, endPoint x: 21, endPoint y: 106, distance: 29.9
click at [21, 106] on div "**** Status Doc Category Group Responsible Uploaders Reviewers Approver Hidden …" at bounding box center [247, 139] width 456 height 97
paste input "**********"
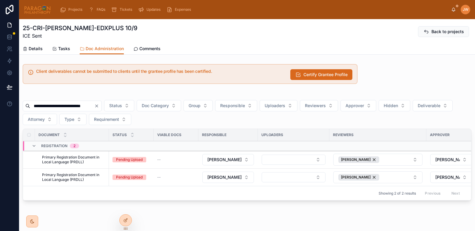
scroll to position [0, 7]
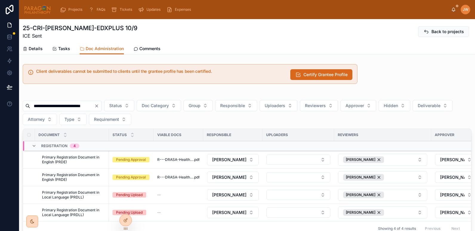
drag, startPoint x: 49, startPoint y: 106, endPoint x: 25, endPoint y: 104, distance: 24.0
click at [25, 104] on div "**********" at bounding box center [62, 106] width 79 height 11
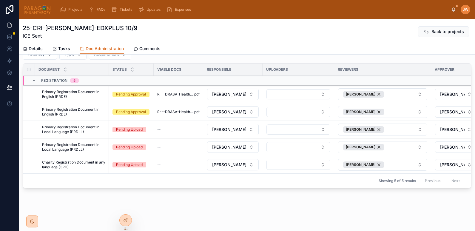
click at [0, 0] on button "Hide" at bounding box center [0, 0] width 0 height 0
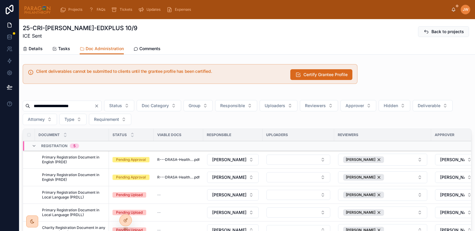
drag, startPoint x: 85, startPoint y: 108, endPoint x: 31, endPoint y: 106, distance: 53.8
click at [31, 106] on input "**********" at bounding box center [62, 106] width 64 height 8
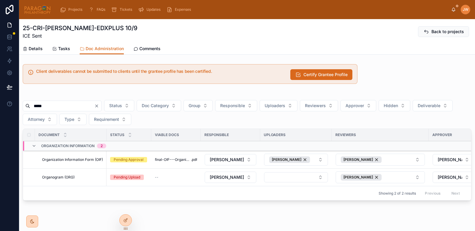
click at [0, 0] on icon at bounding box center [0, 0] width 0 height 0
drag, startPoint x: 50, startPoint y: 105, endPoint x: 24, endPoint y: 105, distance: 26.3
click at [24, 105] on div "*****" at bounding box center [62, 106] width 79 height 11
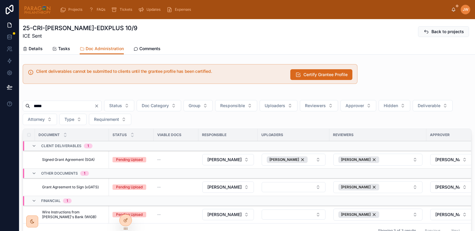
type input "*****"
click at [0, 0] on button "Hide" at bounding box center [0, 0] width 0 height 0
click at [299, 75] on button "Certify Grantee Profile" at bounding box center [322, 74] width 62 height 11
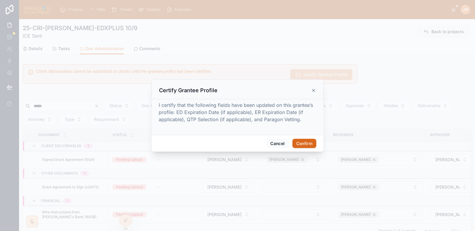
click at [301, 142] on button "Confirm" at bounding box center [305, 144] width 24 height 10
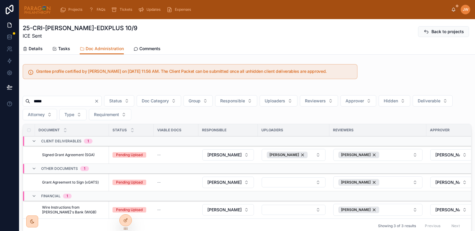
click at [34, 50] on span "Details" at bounding box center [36, 49] width 14 height 6
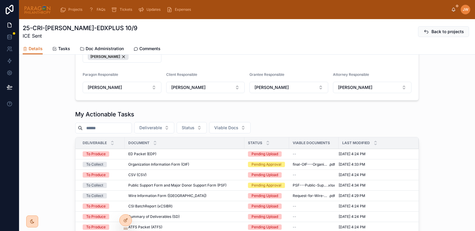
scroll to position [299, 0]
drag, startPoint x: 24, startPoint y: 28, endPoint x: 145, endPoint y: 30, distance: 120.7
click at [145, 30] on div "25-CRI-Dr. Ameyo Stella-EDXPLUS 10/9 ICE Sent Back to projects" at bounding box center [247, 32] width 449 height 16
copy h1 "25-CRI-Dr. Ameyo Stella-EDXPLUS 10/9"
click at [204, 29] on div "25-CRI-Dr. Ameyo Stella-EDXPLUS 10/9 ICE Sent Back to projects" at bounding box center [247, 32] width 449 height 16
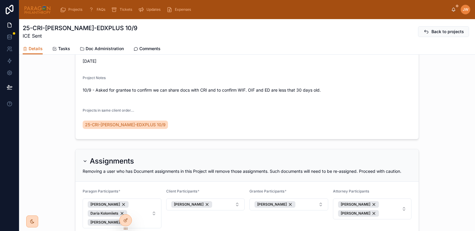
scroll to position [131, 0]
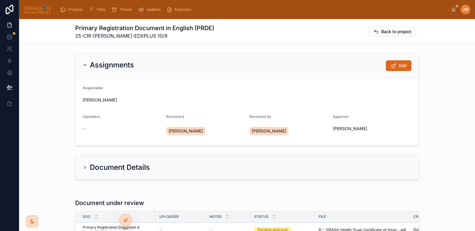
click at [42, 11] on img at bounding box center [37, 10] width 27 height 10
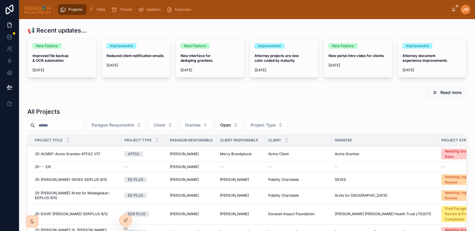
click at [455, 11] on icon at bounding box center [453, 10] width 1 height 1
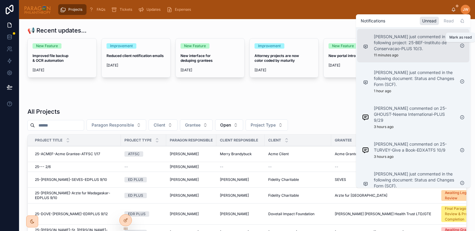
click at [462, 46] on icon at bounding box center [462, 45] width 5 height 5
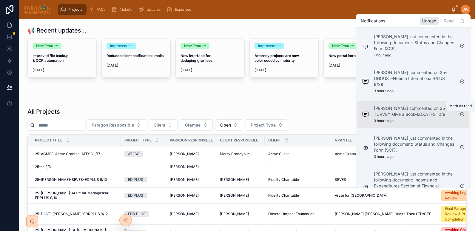
click at [460, 114] on icon at bounding box center [462, 114] width 5 height 5
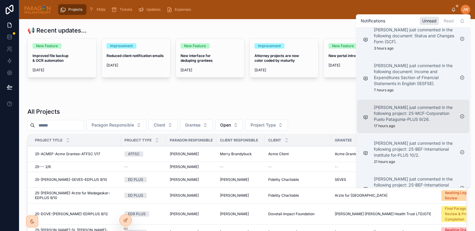
scroll to position [79, 0]
click at [462, 117] on icon at bounding box center [462, 116] width 5 height 5
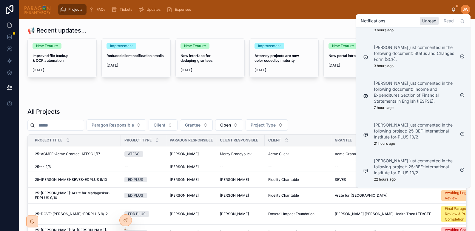
scroll to position [61, 0]
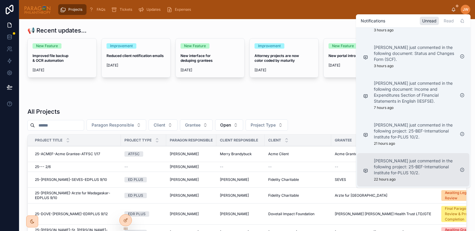
click at [402, 168] on p "[PERSON_NAME] just commented in the following project: 25-BEF-International Ins…" at bounding box center [414, 167] width 81 height 18
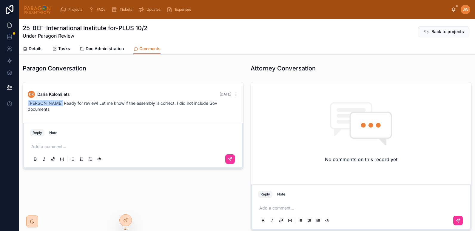
click at [30, 49] on span "Details" at bounding box center [36, 49] width 14 height 6
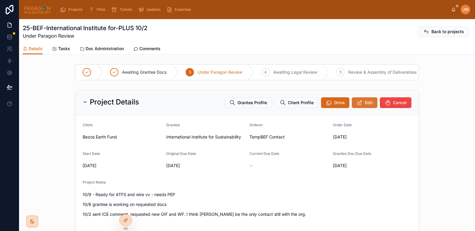
click at [362, 105] on button "Edit" at bounding box center [365, 102] width 26 height 11
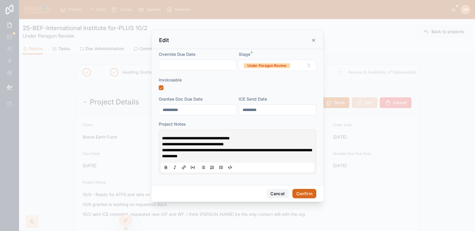
click at [277, 196] on button "Cancel" at bounding box center [278, 194] width 22 height 10
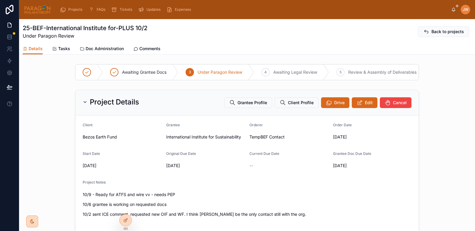
click at [99, 49] on span "Doc Administration" at bounding box center [105, 49] width 38 height 6
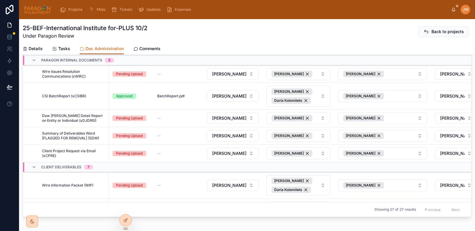
click at [151, 52] on link "Comments" at bounding box center [146, 49] width 27 height 12
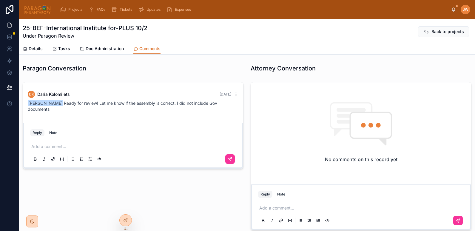
click at [21, 45] on div "25-BEF-International Institute for-PLUS 10/2 Under Paragon Review Back to proje…" at bounding box center [247, 37] width 456 height 36
click at [33, 47] on span "Details" at bounding box center [36, 49] width 14 height 6
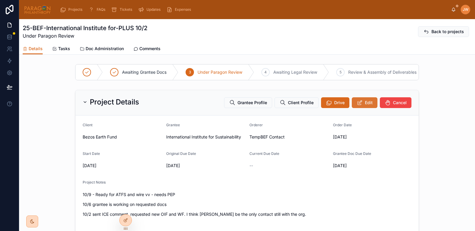
click at [360, 106] on icon at bounding box center [360, 103] width 6 height 6
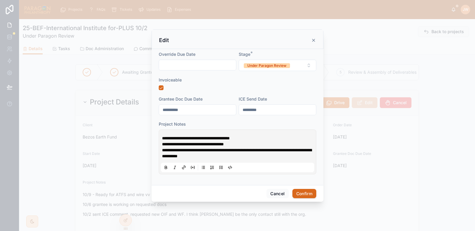
click at [162, 137] on span "**********" at bounding box center [196, 138] width 68 height 4
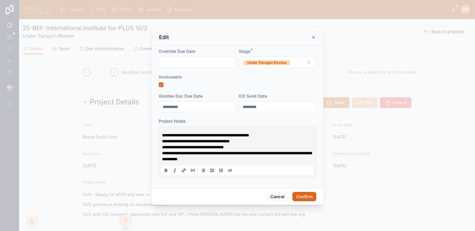
click at [195, 135] on span "**********" at bounding box center [205, 135] width 87 height 4
click at [289, 136] on p "**********" at bounding box center [238, 135] width 153 height 6
click at [303, 195] on button "Confirm" at bounding box center [305, 197] width 24 height 10
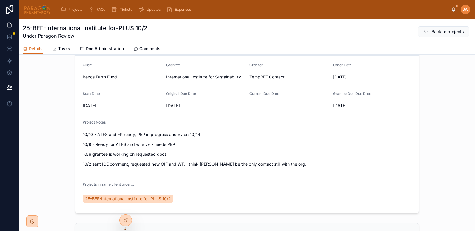
scroll to position [60, 0]
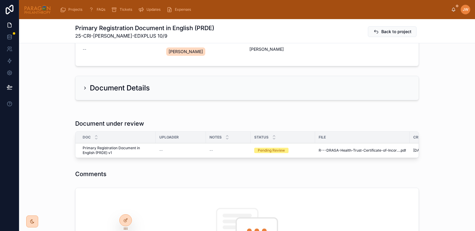
scroll to position [81, 0]
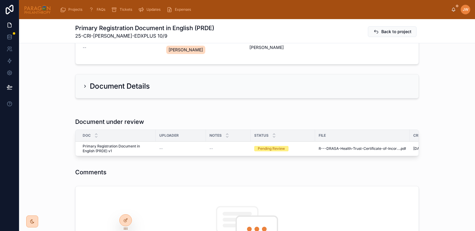
click at [0, 0] on span "Reviewed" at bounding box center [0, 0] width 0 height 0
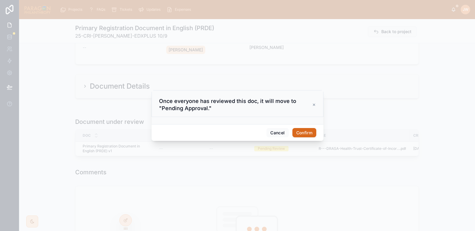
click at [309, 131] on button "Confirm" at bounding box center [305, 133] width 24 height 10
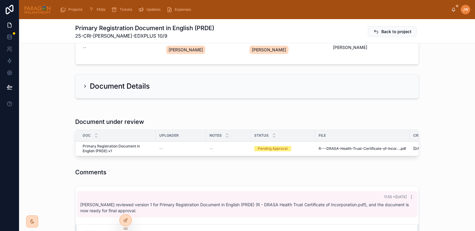
click at [36, 15] on div at bounding box center [37, 9] width 27 height 19
click at [454, 8] on icon at bounding box center [454, 9] width 5 height 5
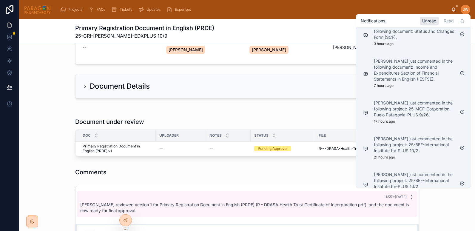
scroll to position [161, 0]
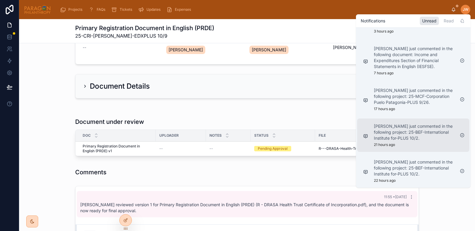
click at [403, 134] on p "[PERSON_NAME] just commented in the following project: 25-BEF-International Ins…" at bounding box center [414, 132] width 81 height 18
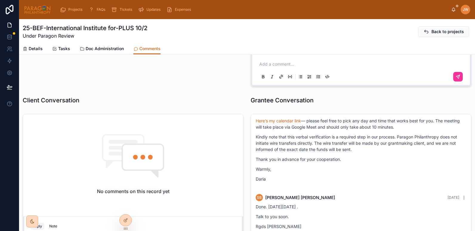
scroll to position [144, 0]
click at [455, 10] on icon at bounding box center [454, 9] width 5 height 5
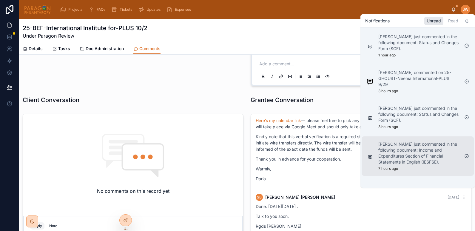
click at [405, 151] on p "[PERSON_NAME] just commented in the following document: Income and Expenditures…" at bounding box center [419, 153] width 81 height 24
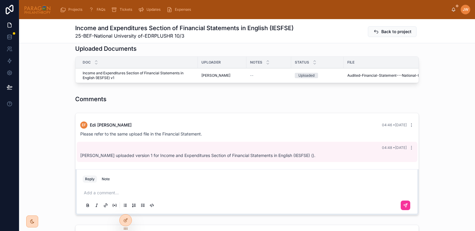
scroll to position [165, 0]
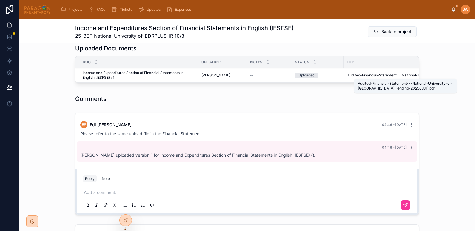
click at [351, 76] on span "Audited-Financial-Statement---National-University-of-[GEOGRAPHIC_DATA]-(ending-…" at bounding box center [405, 75] width 114 height 5
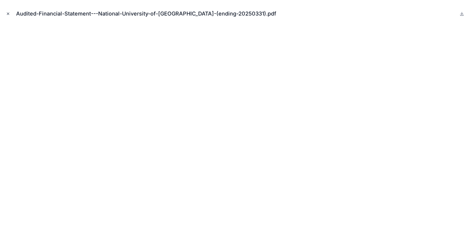
click at [7, 15] on icon "Close modal" at bounding box center [8, 14] width 4 height 4
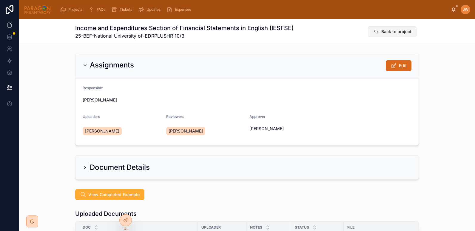
click at [387, 32] on span "Back to project" at bounding box center [397, 32] width 30 height 6
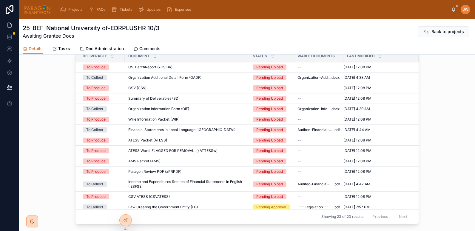
scroll to position [416, 0]
click at [302, 80] on span "Organization-Additional-Detail-Form-(2025-Oct)" at bounding box center [314, 77] width 33 height 5
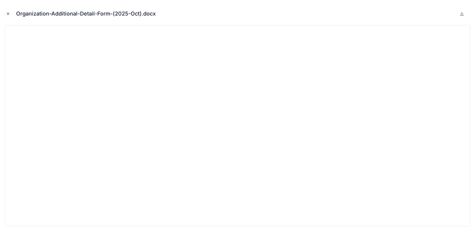
click at [6, 12] on icon "Close modal" at bounding box center [8, 14] width 4 height 4
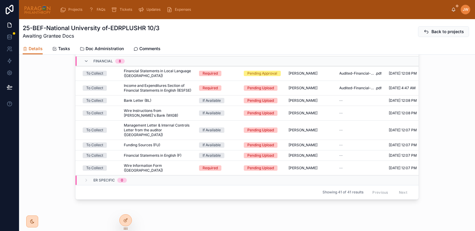
scroll to position [595, 0]
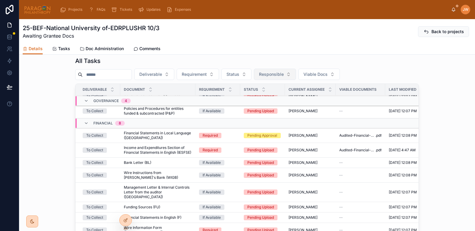
click at [284, 77] on span "Responsible" at bounding box center [271, 74] width 25 height 6
click at [328, 77] on span "Viable Docs" at bounding box center [316, 74] width 24 height 6
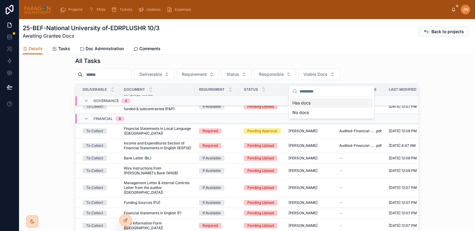
click at [222, 64] on div "All Tasks" at bounding box center [247, 61] width 344 height 8
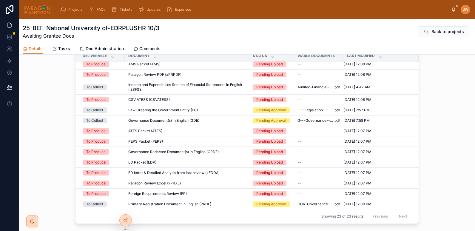
scroll to position [549, 0]
click at [96, 50] on span "Doc Administration" at bounding box center [105, 49] width 38 height 6
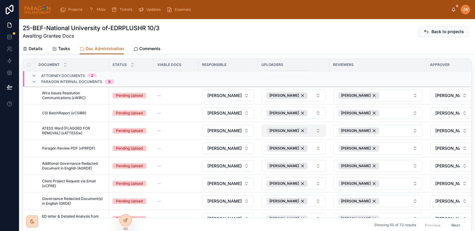
drag, startPoint x: 455, startPoint y: 123, endPoint x: 320, endPoint y: 132, distance: 136.2
click at [0, 0] on span "Hide" at bounding box center [0, 0] width 0 height 0
click at [0, 0] on button "Hide" at bounding box center [0, 0] width 0 height 0
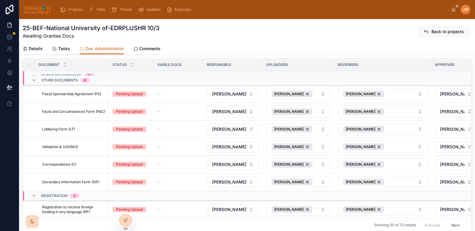
scroll to position [540, 0]
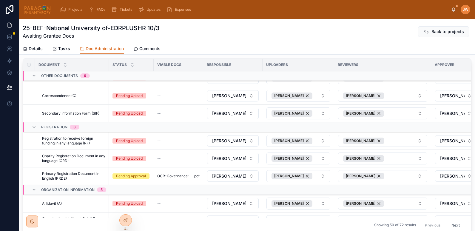
drag, startPoint x: 447, startPoint y: 151, endPoint x: 222, endPoint y: 151, distance: 224.9
click at [0, 0] on button "Hide" at bounding box center [0, 0] width 0 height 0
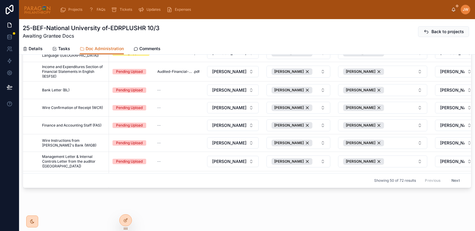
scroll to position [114, 0]
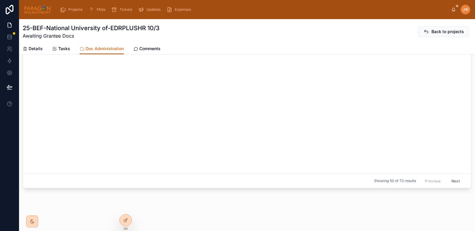
click at [36, 46] on span "Details" at bounding box center [36, 49] width 14 height 6
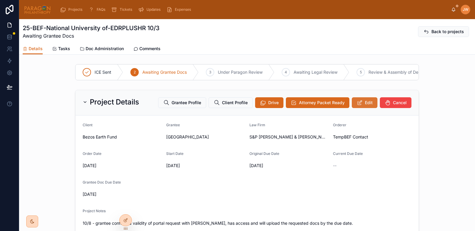
click at [365, 106] on span "Edit" at bounding box center [369, 103] width 8 height 6
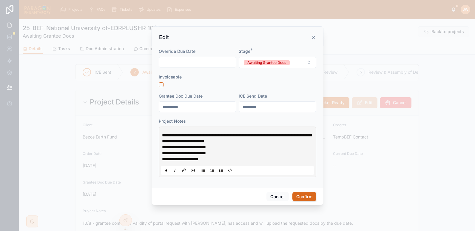
click at [162, 135] on span "**********" at bounding box center [237, 138] width 150 height 10
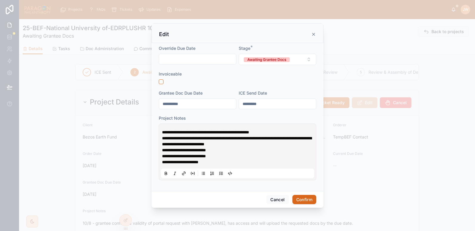
click at [306, 198] on button "Confirm" at bounding box center [305, 200] width 24 height 10
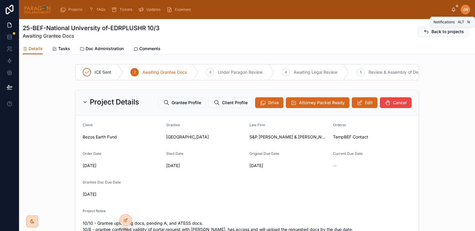
click at [452, 9] on icon at bounding box center [454, 9] width 5 height 5
click at [336, 10] on div "Projects FAQs Tickets Updates Expenses" at bounding box center [254, 9] width 396 height 13
click at [39, 13] on img at bounding box center [37, 10] width 27 height 10
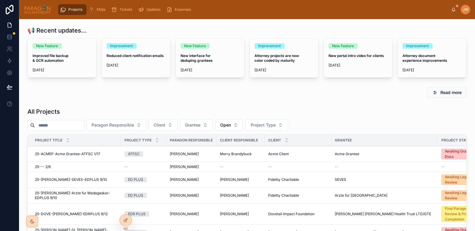
click at [57, 125] on input "text" at bounding box center [59, 125] width 49 height 8
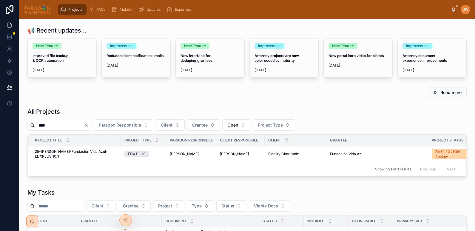
type input "****"
click at [52, 155] on span "25-FIDEL-Fundación Vida Azul-EDXPLUS 10/1" at bounding box center [76, 154] width 82 height 10
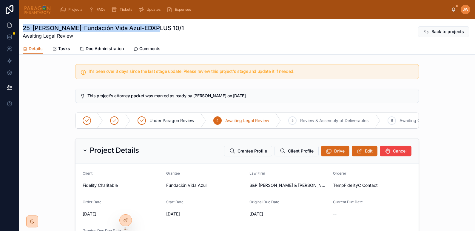
drag, startPoint x: 24, startPoint y: 29, endPoint x: 175, endPoint y: 31, distance: 150.8
click at [175, 31] on div "25-FIDEL-Fundación Vida Azul-EDXPLUS 10/1 Awaiting Legal Review Back to projects" at bounding box center [247, 32] width 449 height 16
copy h1 "25-FIDEL-Fundación Vida Azul-EDXPLUS 10/1"
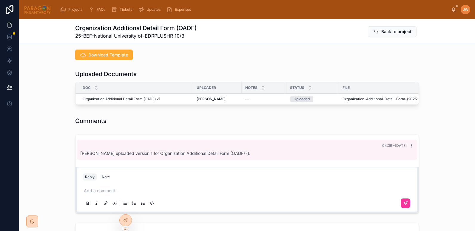
scroll to position [140, 0]
click at [347, 100] on span "Organization-Additional-Detail-Form-(2025-Oct)" at bounding box center [384, 98] width 83 height 5
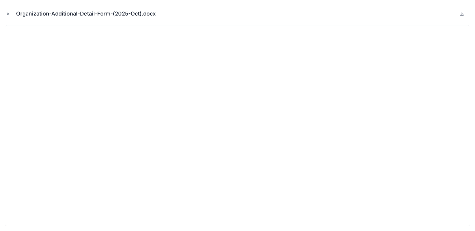
click at [5, 13] on button "Close modal" at bounding box center [8, 13] width 7 height 7
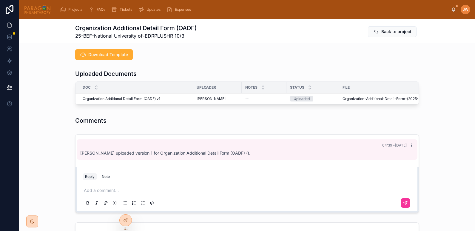
click at [0, 0] on icon at bounding box center [0, 0] width 0 height 0
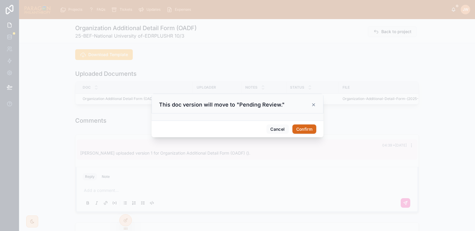
click at [306, 129] on button "Confirm" at bounding box center [305, 130] width 24 height 10
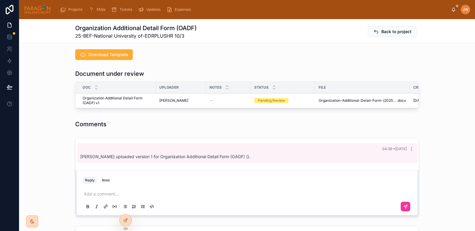
click at [0, 0] on span "Reviewed" at bounding box center [0, 0] width 0 height 0
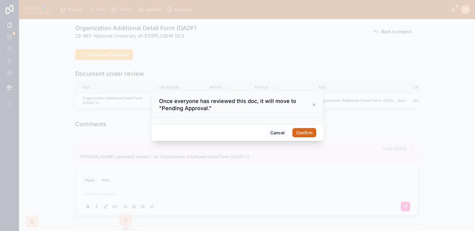
click at [304, 133] on button "Confirm" at bounding box center [305, 133] width 24 height 10
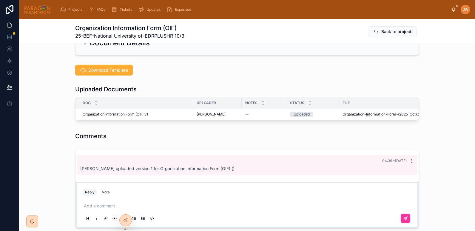
scroll to position [125, 0]
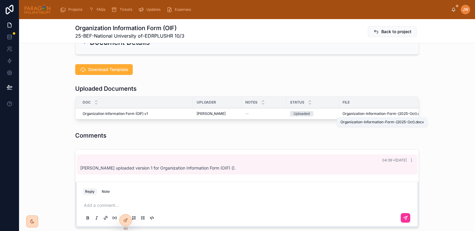
click at [359, 114] on span "Organization-Information-Form-(2025-Oct)" at bounding box center [380, 113] width 74 height 5
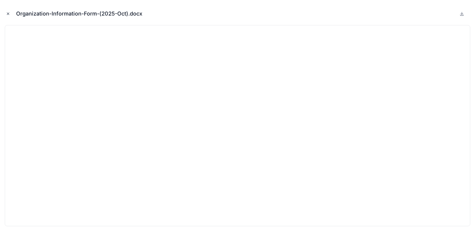
click at [7, 11] on button "Close modal" at bounding box center [8, 13] width 7 height 7
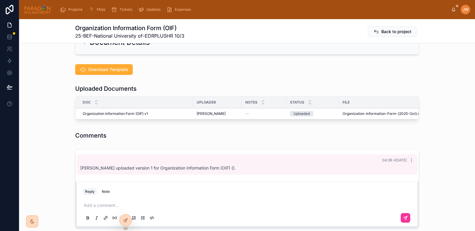
click at [0, 0] on icon at bounding box center [0, 0] width 0 height 0
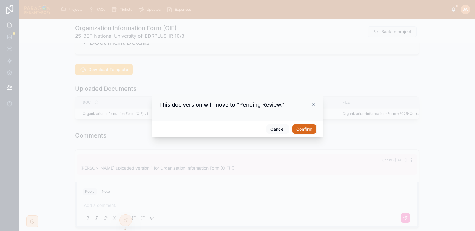
click at [303, 130] on button "Confirm" at bounding box center [305, 130] width 24 height 10
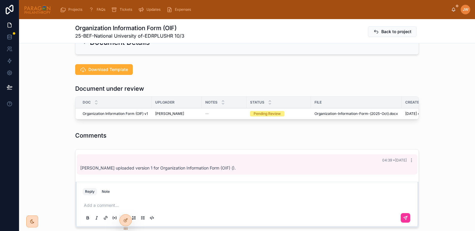
click at [0, 0] on span "Reviewed" at bounding box center [0, 0] width 0 height 0
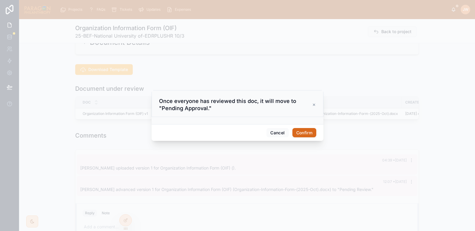
click at [300, 135] on button "Confirm" at bounding box center [305, 133] width 24 height 10
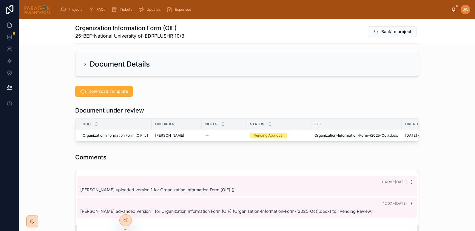
scroll to position [107, 0]
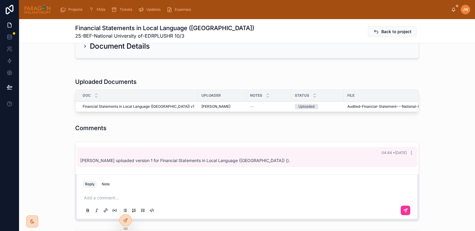
scroll to position [122, 0]
click at [352, 105] on span "Audited-Financial-Statement---National-University-of-[GEOGRAPHIC_DATA]-(ending-…" at bounding box center [405, 106] width 114 height 5
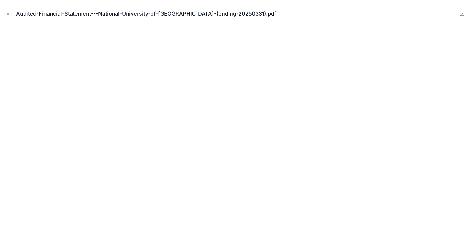
click at [7, 13] on icon "Close modal" at bounding box center [8, 14] width 4 height 4
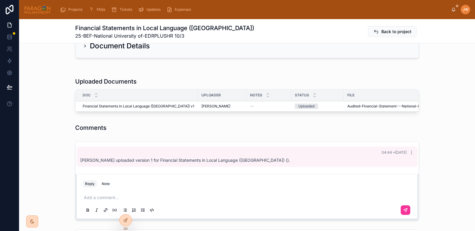
click at [0, 0] on span "Advance" at bounding box center [0, 0] width 0 height 0
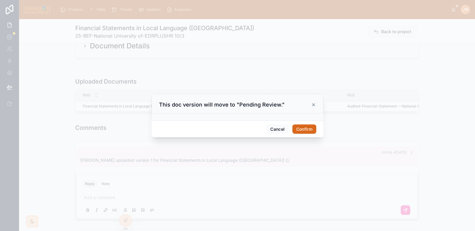
click at [300, 127] on button "Confirm" at bounding box center [305, 130] width 24 height 10
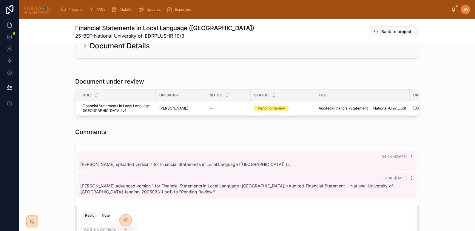
click at [0, 0] on button "Reviewed" at bounding box center [0, 0] width 0 height 0
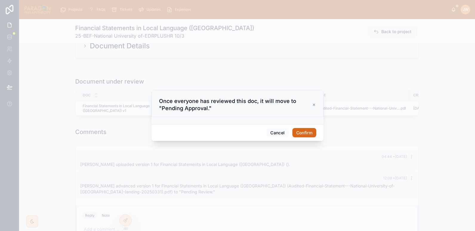
click at [298, 131] on button "Confirm" at bounding box center [305, 133] width 24 height 10
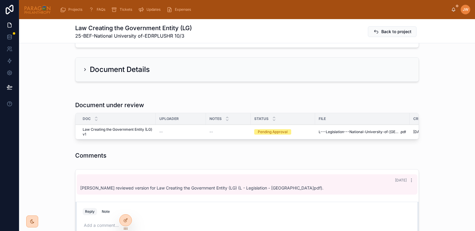
scroll to position [110, 0]
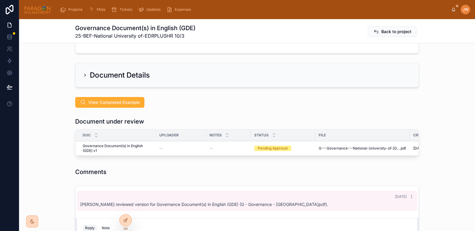
scroll to position [103, 0]
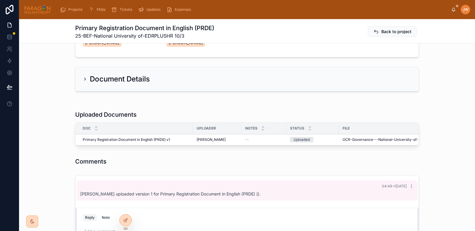
scroll to position [89, 0]
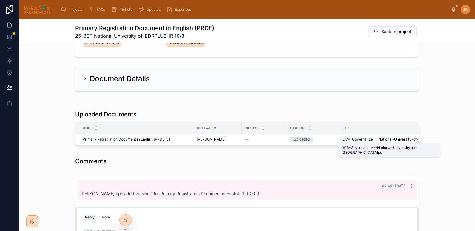
click at [354, 140] on span "OCR-Governance---National-University-of-[GEOGRAPHIC_DATA]" at bounding box center [399, 139] width 113 height 5
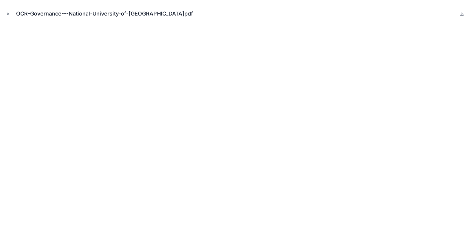
click at [9, 13] on icon "Close modal" at bounding box center [8, 14] width 4 height 4
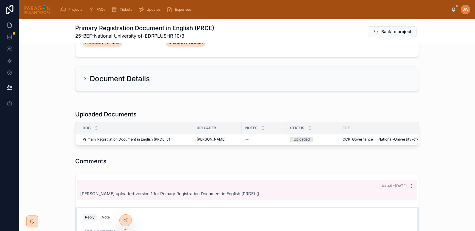
click at [0, 0] on icon at bounding box center [0, 0] width 0 height 0
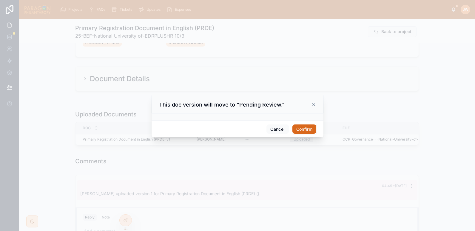
click at [311, 129] on button "Confirm" at bounding box center [305, 130] width 24 height 10
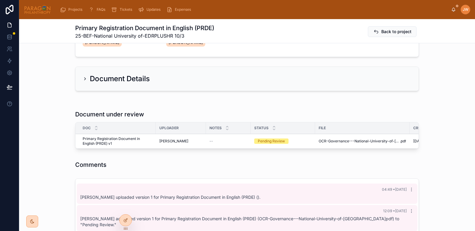
click at [0, 0] on span "Reviewed" at bounding box center [0, 0] width 0 height 0
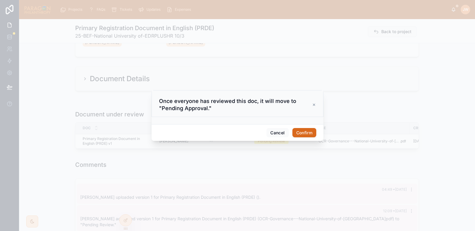
click at [303, 133] on button "Confirm" at bounding box center [305, 133] width 24 height 10
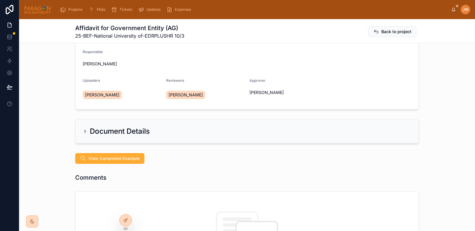
scroll to position [34, 0]
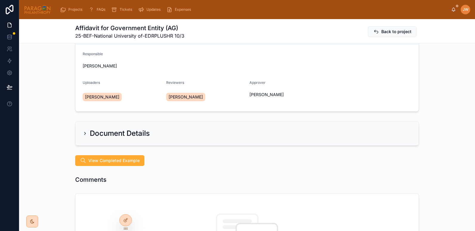
click at [37, 11] on img at bounding box center [37, 10] width 27 height 10
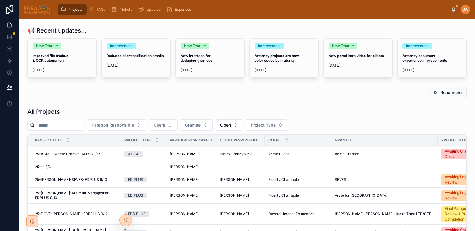
click at [60, 122] on input "text" at bounding box center [59, 125] width 49 height 8
paste input "**********"
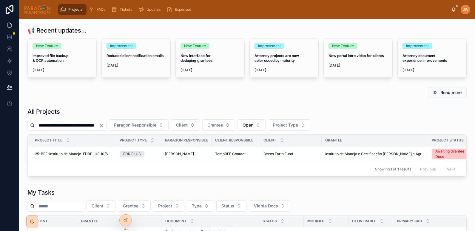
scroll to position [0, 24]
type input "**********"
click at [67, 155] on span "25-BEF-Instituto de Manejo-EDRPLUS 10/6" at bounding box center [71, 154] width 73 height 5
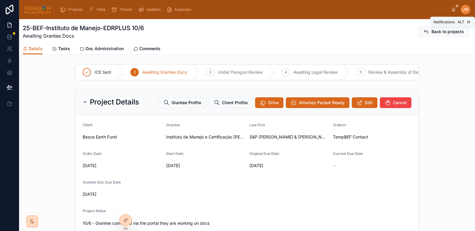
click at [454, 10] on icon at bounding box center [453, 9] width 3 height 3
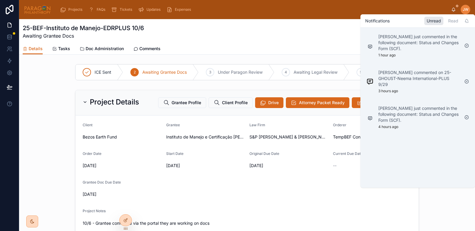
click at [320, 31] on div "25-BEF-Instituto de Manejo-EDRPLUS 10/6 Awaiting Grantee Docs Back to projects" at bounding box center [247, 32] width 449 height 16
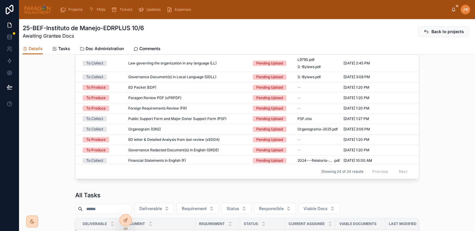
scroll to position [440, 0]
drag, startPoint x: 174, startPoint y: 125, endPoint x: 156, endPoint y: 122, distance: 18.9
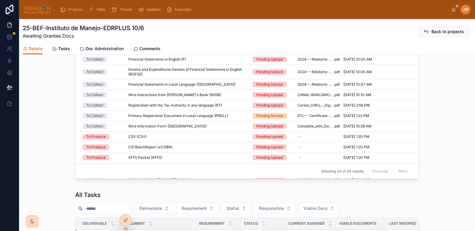
scroll to position [120, 0]
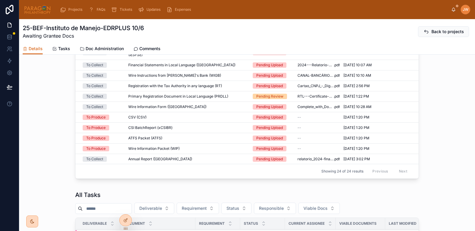
drag, startPoint x: 139, startPoint y: 119, endPoint x: 137, endPoint y: 113, distance: 6.2
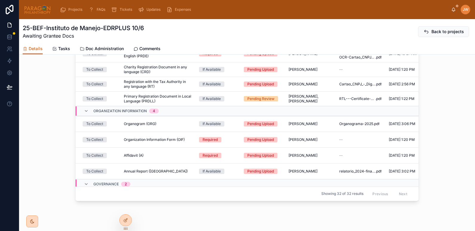
scroll to position [292, 0]
drag, startPoint x: 149, startPoint y: 101, endPoint x: 140, endPoint y: 86, distance: 17.2
drag, startPoint x: 140, startPoint y: 86, endPoint x: 47, endPoint y: 101, distance: 94.1
click at [47, 101] on div "All Tasks Deliverable Requirement Status Responsible Viable Docs Deliverable Do…" at bounding box center [247, 102] width 456 height 208
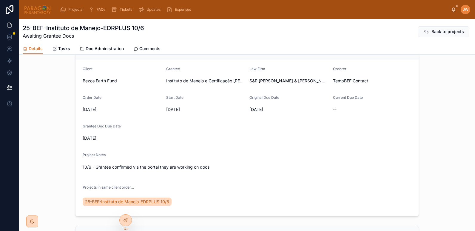
scroll to position [0, 0]
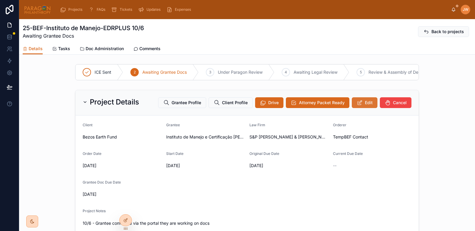
click at [354, 102] on button "Edit" at bounding box center [365, 102] width 26 height 11
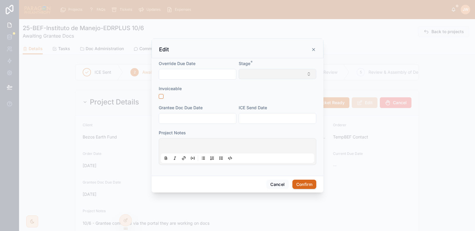
click at [251, 72] on button "Select Button" at bounding box center [278, 74] width 78 height 10
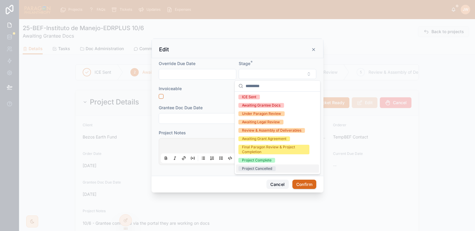
click at [275, 182] on button "Cancel" at bounding box center [278, 185] width 22 height 10
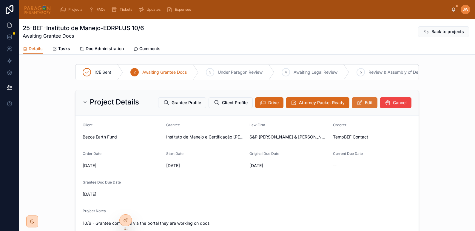
click at [362, 108] on button "Edit" at bounding box center [365, 102] width 26 height 11
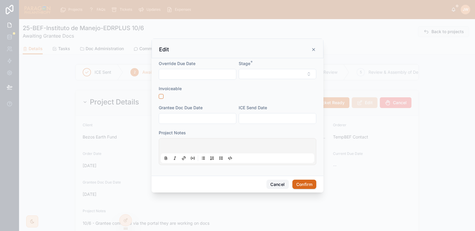
click at [278, 185] on button "Cancel" at bounding box center [278, 185] width 22 height 10
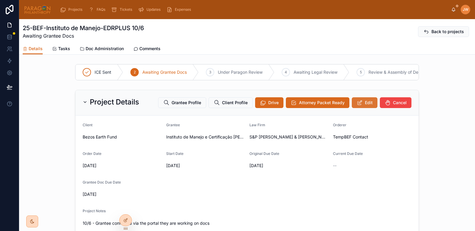
click at [359, 106] on icon at bounding box center [360, 103] width 6 height 6
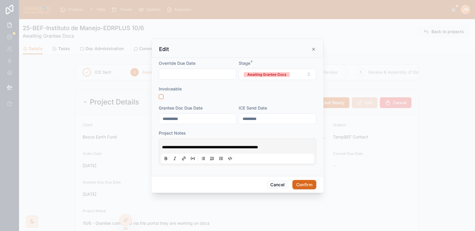
click at [160, 146] on div "**********" at bounding box center [238, 152] width 158 height 27
click at [162, 147] on span "**********" at bounding box center [210, 147] width 96 height 4
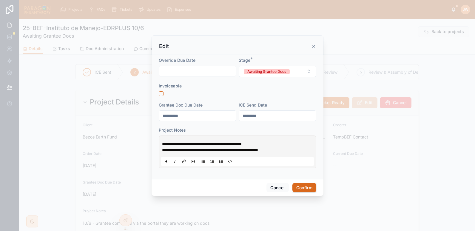
click at [270, 145] on p "**********" at bounding box center [238, 144] width 153 height 6
click at [288, 140] on div "**********" at bounding box center [237, 152] width 153 height 29
click at [276, 142] on p "**********" at bounding box center [238, 144] width 153 height 6
click at [304, 186] on button "Confirm" at bounding box center [305, 188] width 24 height 10
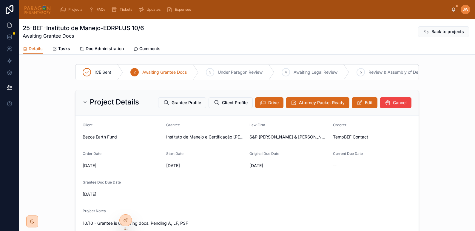
click at [43, 7] on img at bounding box center [37, 10] width 27 height 10
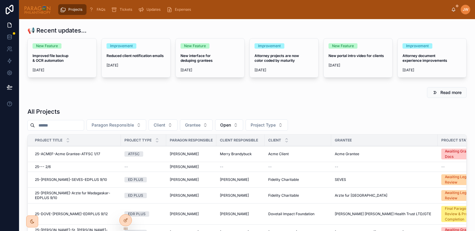
click at [57, 127] on input "text" at bounding box center [59, 125] width 49 height 8
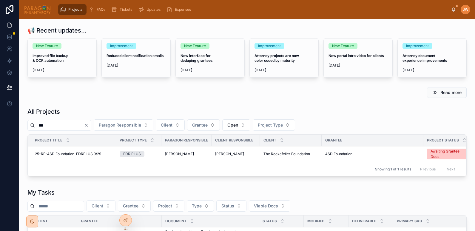
type input "***"
click at [55, 150] on td "25-RF-4SD Foundation-EDRPLUS 9/29 25-RF-4SD Foundation-EDRPLUS 9/29" at bounding box center [72, 154] width 88 height 16
click at [57, 155] on span "25-RF-4SD Foundation-EDRPLUS 9/29" at bounding box center [68, 154] width 66 height 5
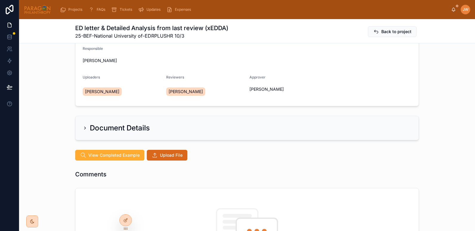
scroll to position [40, 0]
click at [175, 154] on span "Upload File" at bounding box center [171, 155] width 23 height 6
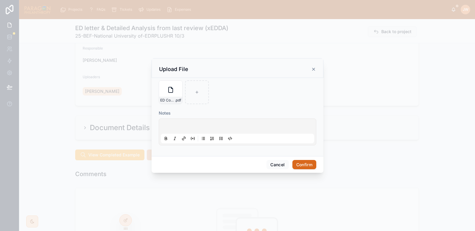
click at [303, 162] on button "Confirm" at bounding box center [305, 165] width 24 height 10
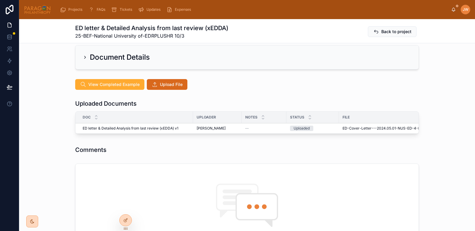
scroll to position [110, 0]
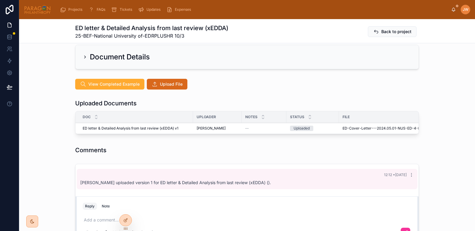
click at [0, 0] on button "Advance" at bounding box center [0, 0] width 0 height 0
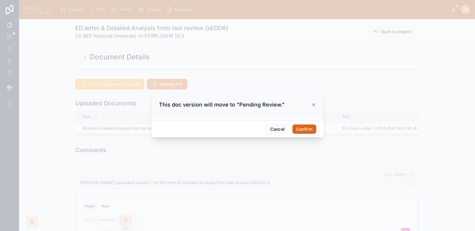
click at [301, 130] on button "Confirm" at bounding box center [305, 130] width 24 height 10
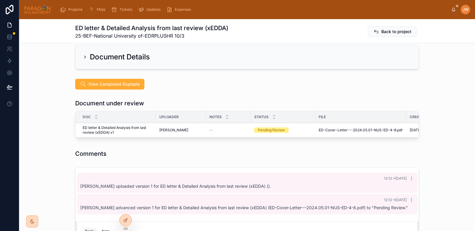
click at [0, 0] on span "Reviewed" at bounding box center [0, 0] width 0 height 0
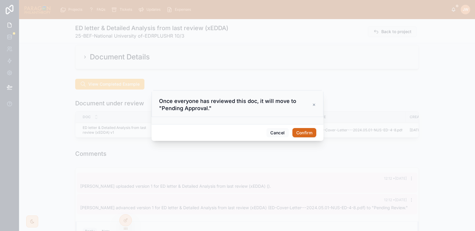
click at [303, 132] on button "Confirm" at bounding box center [305, 133] width 24 height 10
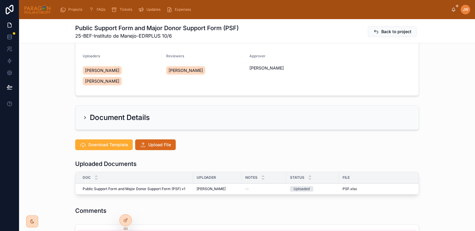
scroll to position [56, 0]
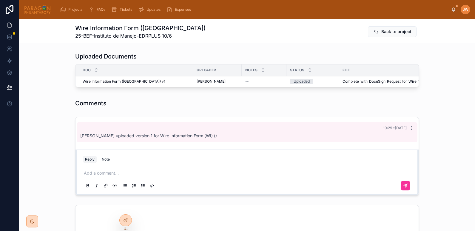
scroll to position [159, 0]
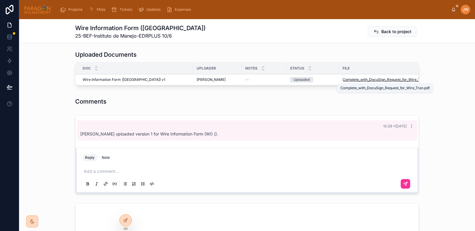
click at [348, 78] on span "Complete_with_DocuSign_Request_for_Wire_Tran" at bounding box center [384, 79] width 83 height 5
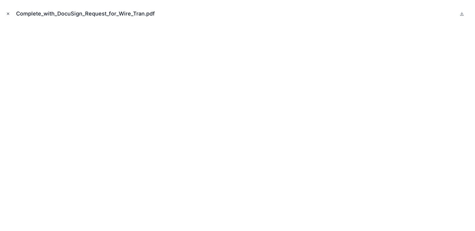
click at [8, 14] on icon "Close modal" at bounding box center [8, 14] width 4 height 4
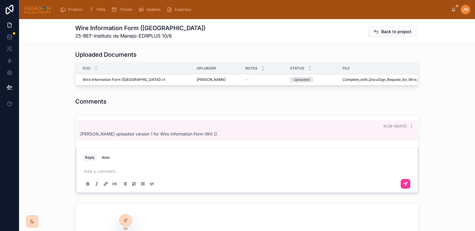
click at [0, 0] on span "Advance" at bounding box center [0, 0] width 0 height 0
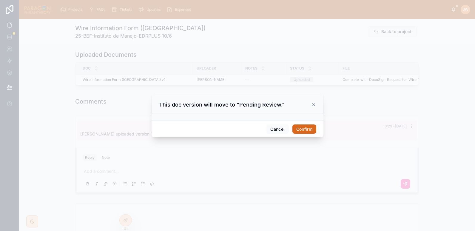
click at [305, 128] on button "Confirm" at bounding box center [305, 130] width 24 height 10
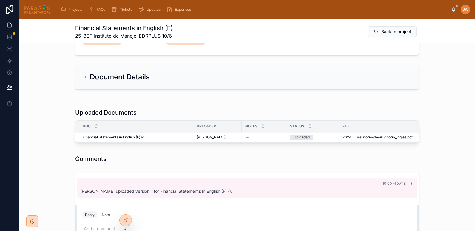
scroll to position [93, 0]
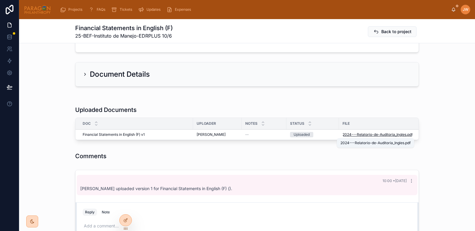
click at [343, 135] on span "2024---Relatorio-de-Auditoria_Ingles" at bounding box center [375, 134] width 64 height 5
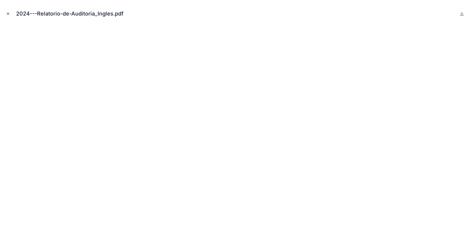
click at [9, 13] on icon "Close modal" at bounding box center [8, 14] width 4 height 4
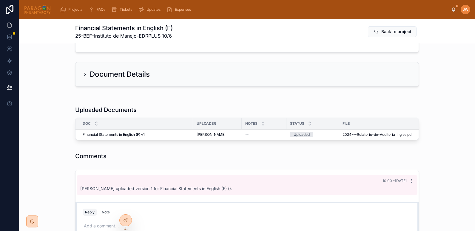
click at [0, 0] on span "Advance" at bounding box center [0, 0] width 0 height 0
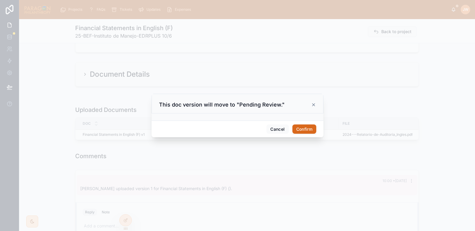
click at [304, 130] on button "Confirm" at bounding box center [305, 130] width 24 height 10
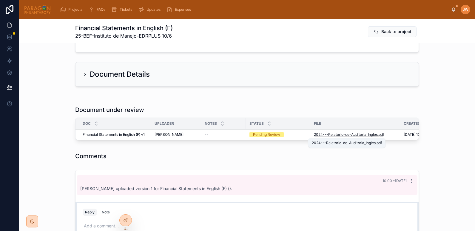
click at [315, 136] on span "2024---Relatorio-de-Auditoria_Ingles" at bounding box center [346, 134] width 64 height 5
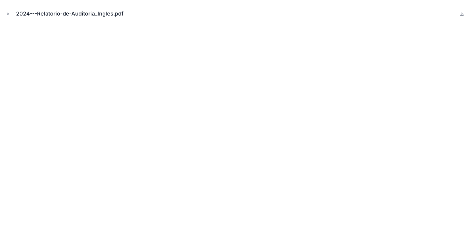
click at [8, 14] on icon "Close modal" at bounding box center [8, 14] width 4 height 4
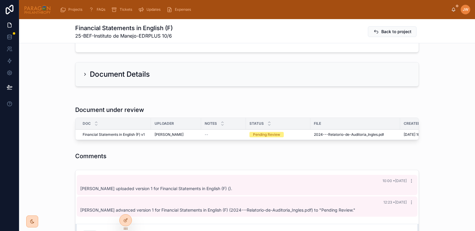
click at [0, 0] on button "Reviewed" at bounding box center [0, 0] width 0 height 0
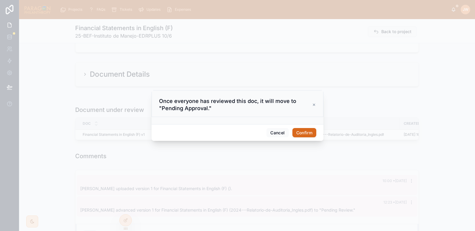
click at [304, 128] on button "Confirm" at bounding box center [305, 133] width 24 height 10
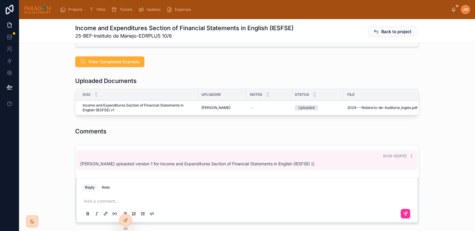
scroll to position [133, 0]
click at [351, 106] on span "2024---Relatorio-de-Auditoria_Ingles" at bounding box center [380, 107] width 64 height 5
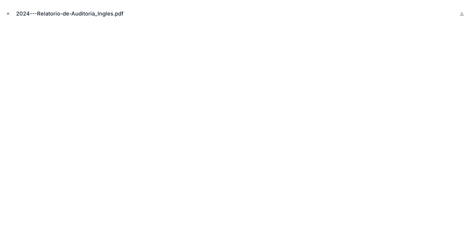
click at [7, 15] on icon "Close modal" at bounding box center [8, 14] width 4 height 4
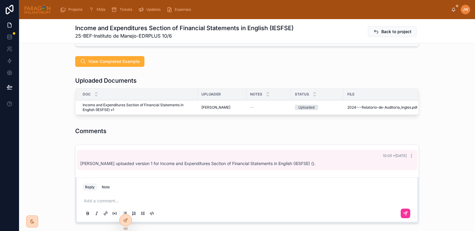
click at [0, 0] on span "Advance" at bounding box center [0, 0] width 0 height 0
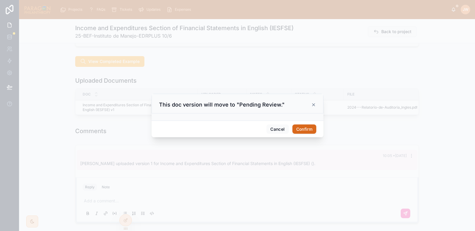
click at [303, 128] on button "Confirm" at bounding box center [305, 130] width 24 height 10
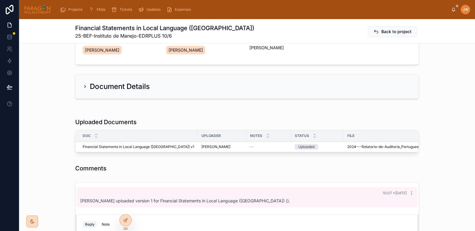
scroll to position [85, 0]
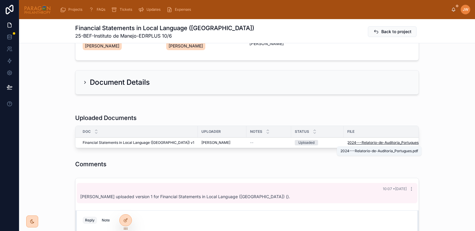
click at [348, 144] on span "2024---Relatorio-de-Auditoria_Portugues" at bounding box center [383, 142] width 71 height 5
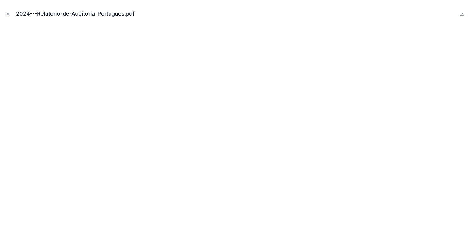
click at [9, 15] on icon "Close modal" at bounding box center [8, 14] width 4 height 4
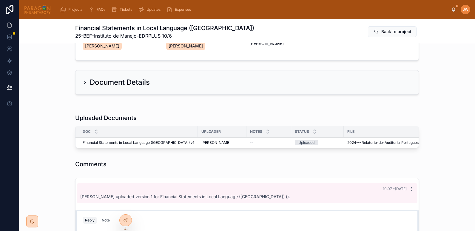
click at [0, 0] on span "Advance" at bounding box center [0, 0] width 0 height 0
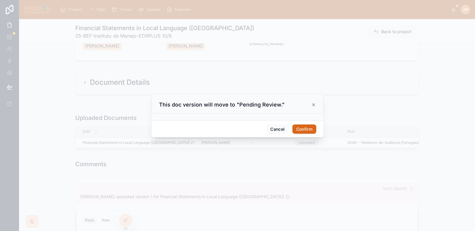
click at [302, 130] on button "Confirm" at bounding box center [305, 130] width 24 height 10
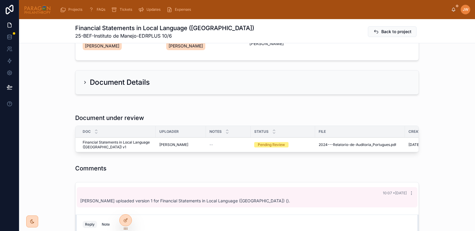
click at [322, 135] on div "File" at bounding box center [360, 132] width 90 height 10
click at [0, 0] on span "Reviewed" at bounding box center [0, 0] width 0 height 0
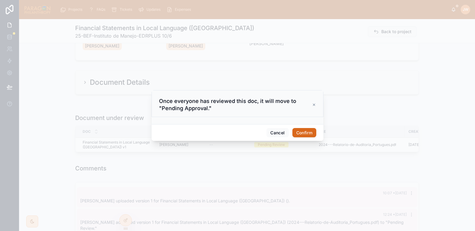
click at [306, 133] on button "Confirm" at bounding box center [305, 133] width 24 height 10
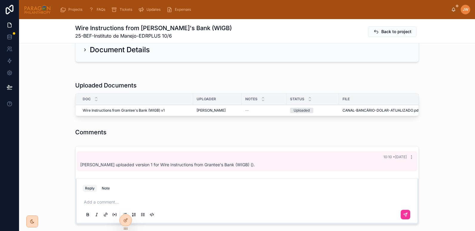
scroll to position [119, 0]
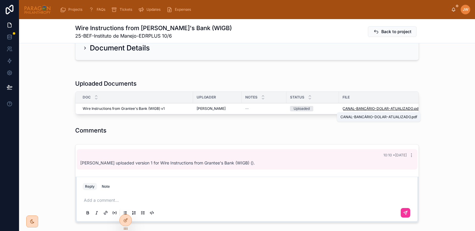
click at [344, 110] on span "CANAL-BANCÁRIO-DOLAR-ATUALIZADO" at bounding box center [378, 108] width 71 height 5
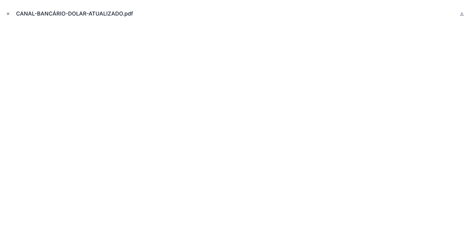
click at [8, 14] on icon "Close modal" at bounding box center [8, 14] width 2 height 2
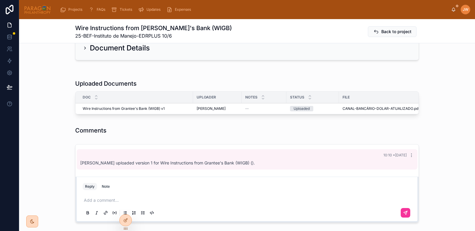
click at [0, 0] on span "Advance" at bounding box center [0, 0] width 0 height 0
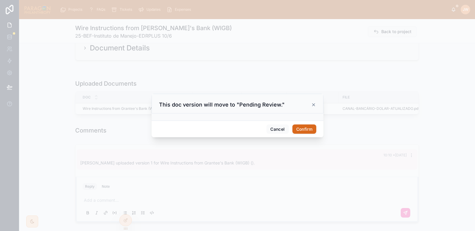
click at [305, 132] on button "Confirm" at bounding box center [305, 130] width 24 height 10
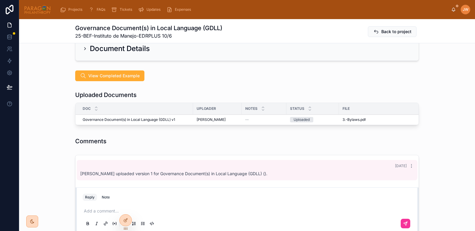
scroll to position [119, 0]
click at [345, 121] on span "3.-Bylaws" at bounding box center [351, 119] width 17 height 5
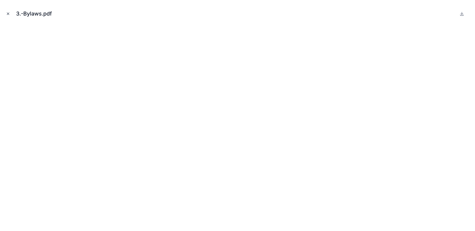
click at [8, 13] on icon "Close modal" at bounding box center [8, 14] width 4 height 4
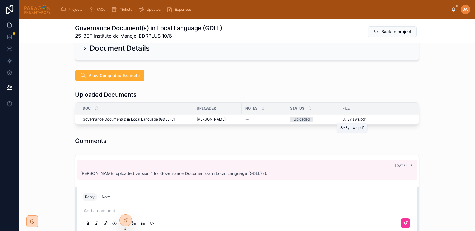
click at [348, 120] on span "3.-Bylaws" at bounding box center [351, 119] width 17 height 5
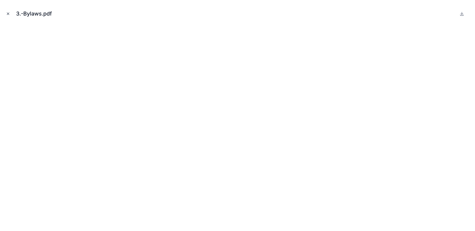
click at [6, 14] on button "Close modal" at bounding box center [8, 13] width 7 height 7
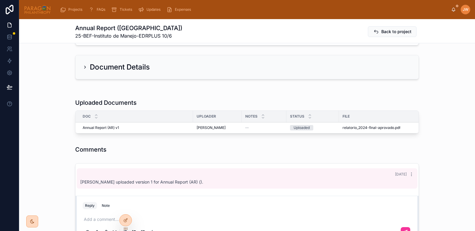
scroll to position [103, 0]
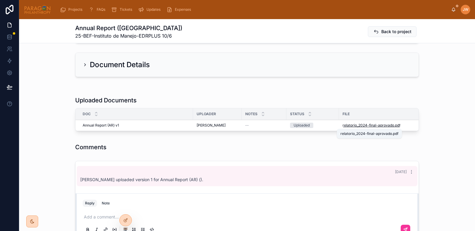
click at [346, 126] on span "relatorio_2024-final-aprovado" at bounding box center [369, 125] width 52 height 5
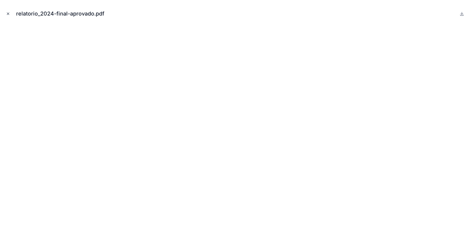
click at [9, 14] on icon "Close modal" at bounding box center [8, 14] width 4 height 4
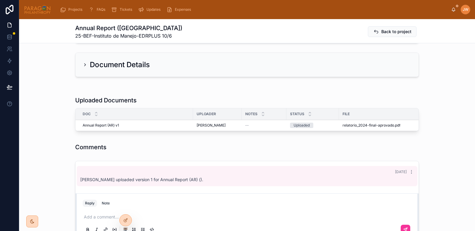
click at [0, 0] on button "Advance" at bounding box center [0, 0] width 0 height 0
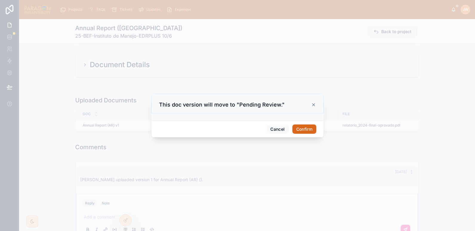
click at [307, 129] on button "Confirm" at bounding box center [305, 130] width 24 height 10
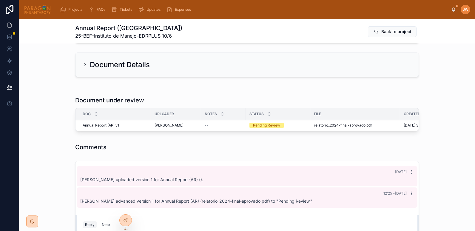
click at [0, 0] on span "Reviewed" at bounding box center [0, 0] width 0 height 0
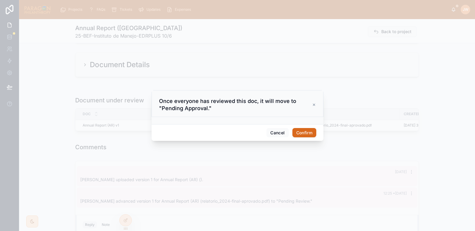
click at [306, 129] on button "Confirm" at bounding box center [305, 133] width 24 height 10
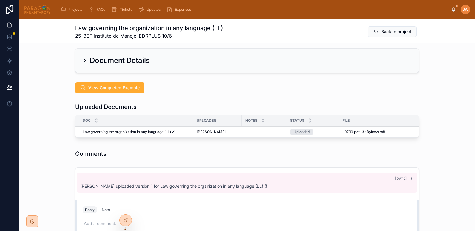
scroll to position [108, 0]
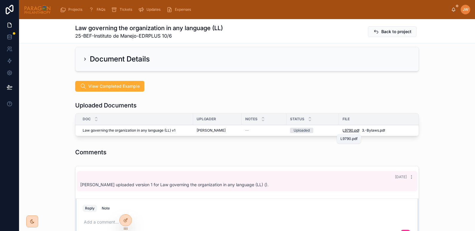
click at [354, 130] on span ".pdf" at bounding box center [357, 130] width 6 height 5
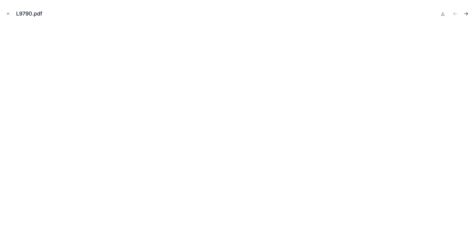
click at [468, 14] on icon "Next file" at bounding box center [467, 14] width 1 height 1
click at [7, 12] on icon "Close modal" at bounding box center [8, 14] width 4 height 4
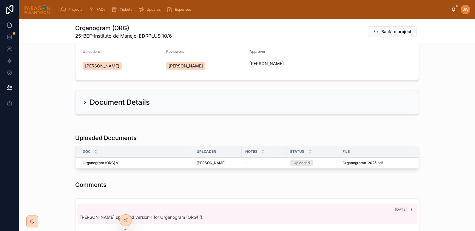
scroll to position [65, 0]
click at [346, 163] on span "Organograma-2025" at bounding box center [360, 162] width 34 height 5
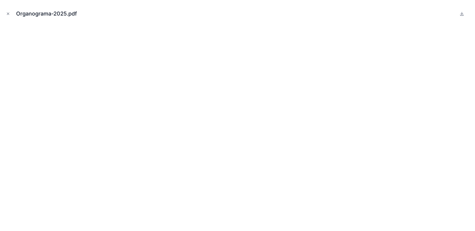
click at [307, 19] on div "Organograma-2025.pdf" at bounding box center [238, 14] width 466 height 18
click at [461, 14] on icon at bounding box center [462, 13] width 5 height 5
click at [8, 13] on icon "Close modal" at bounding box center [8, 14] width 2 height 2
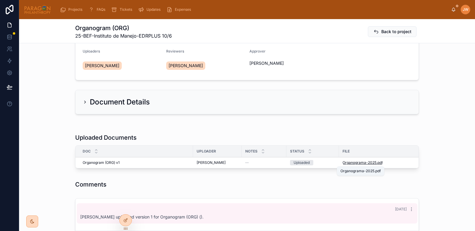
click at [343, 162] on span "Organograma-2025" at bounding box center [360, 162] width 34 height 5
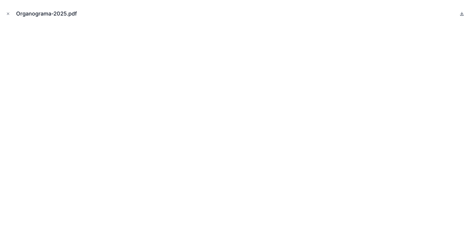
click at [462, 15] on icon at bounding box center [462, 13] width 5 height 5
click at [7, 13] on icon "Close modal" at bounding box center [8, 14] width 4 height 4
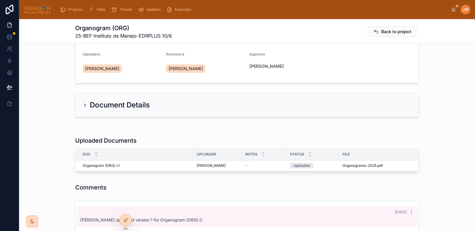
scroll to position [62, 0]
